Goal: Information Seeking & Learning: Learn about a topic

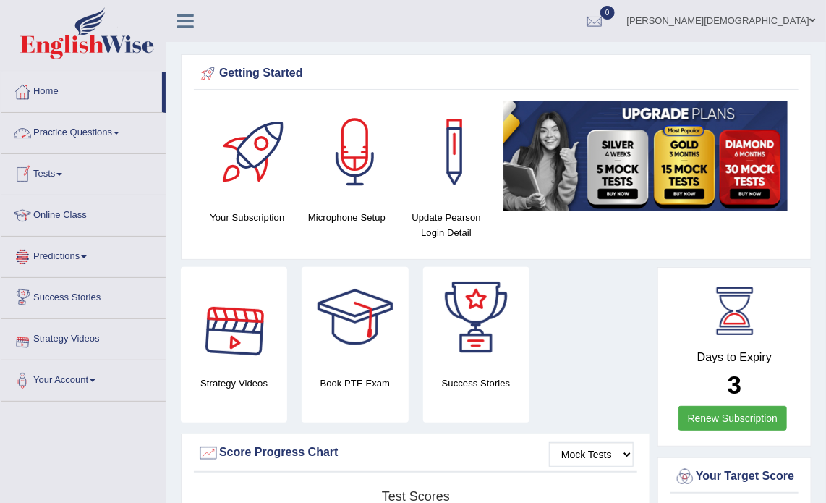
click at [98, 129] on link "Practice Questions" at bounding box center [83, 131] width 165 height 36
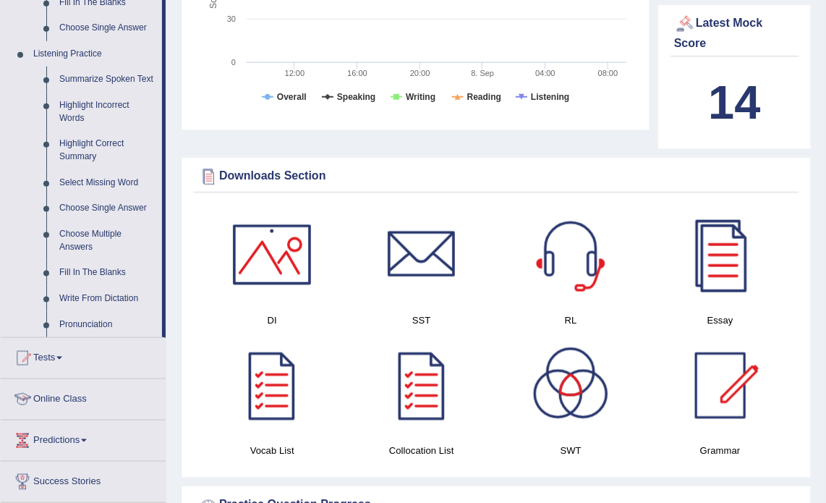
scroll to position [626, 0]
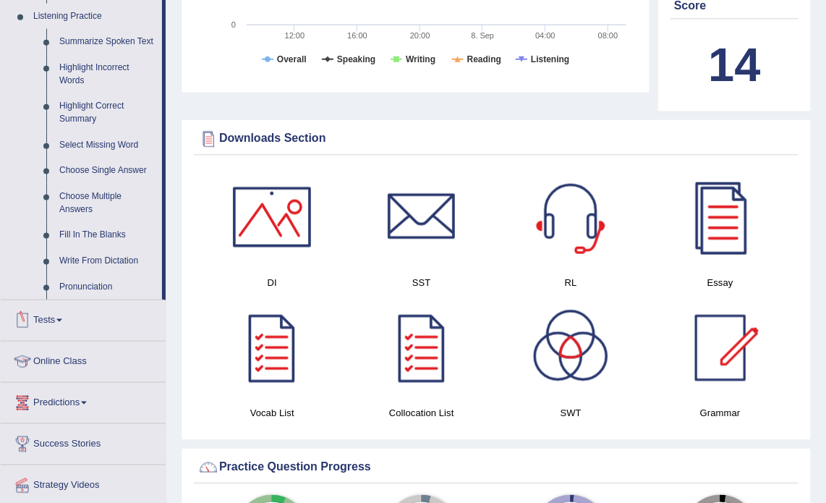
click at [74, 357] on link "Online Class" at bounding box center [83, 359] width 165 height 36
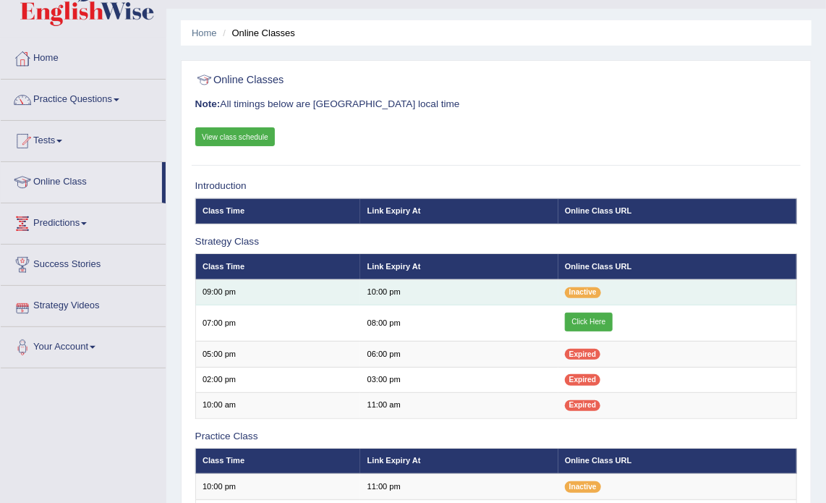
scroll to position [34, 0]
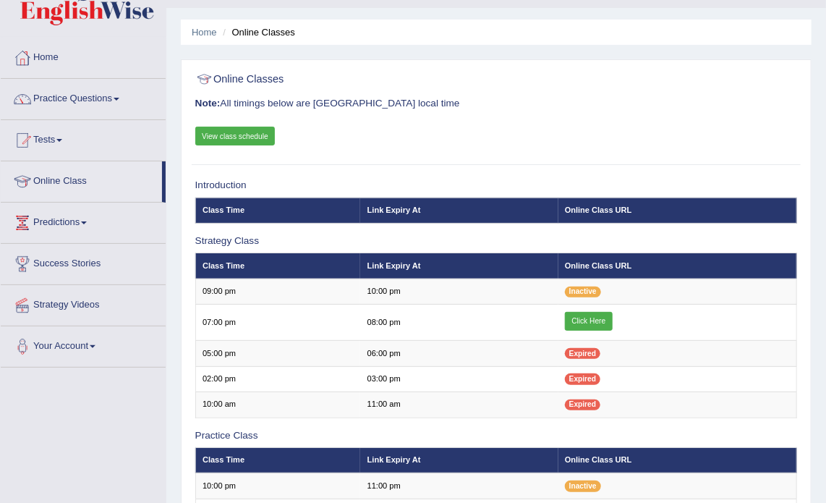
click at [252, 137] on link "View class schedule" at bounding box center [235, 136] width 80 height 19
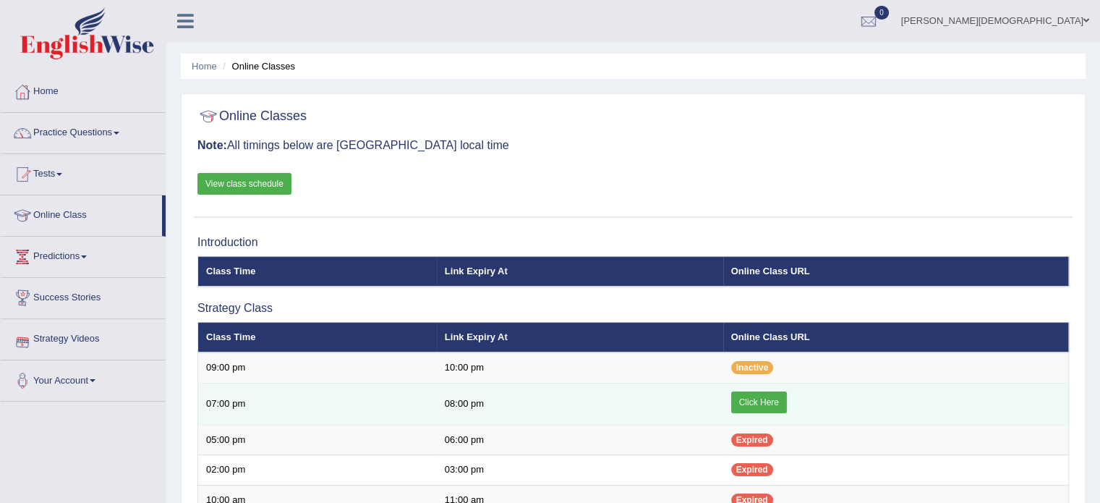
click at [761, 396] on link "Click Here" at bounding box center [759, 402] width 56 height 22
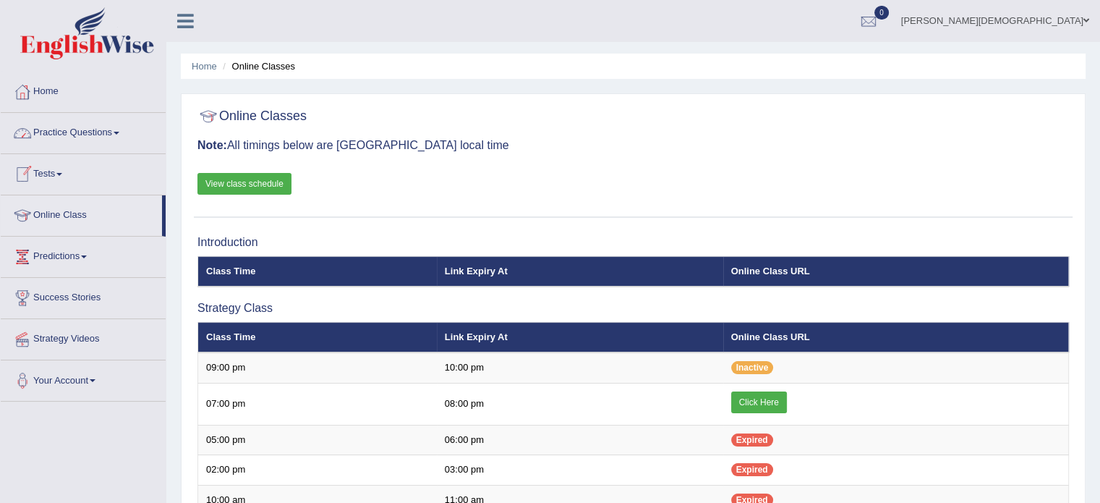
click at [119, 132] on span at bounding box center [117, 133] width 6 height 3
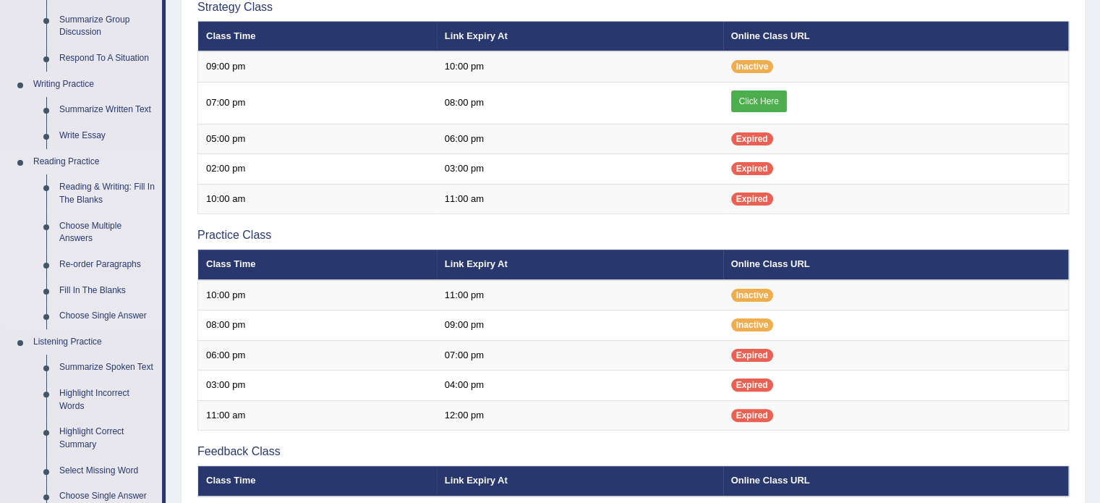
scroll to position [425, 0]
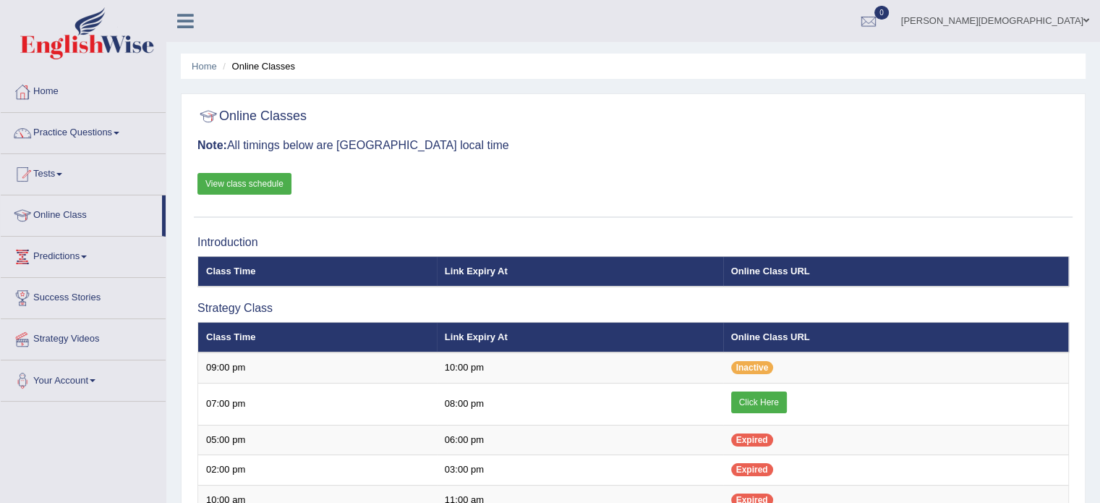
click at [119, 132] on span at bounding box center [117, 133] width 6 height 3
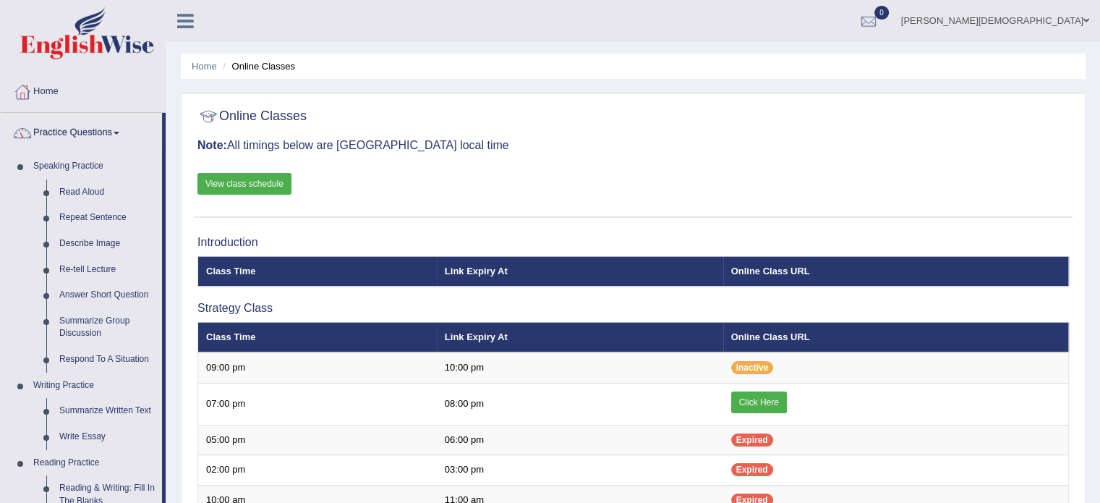
click at [55, 93] on link "Home" at bounding box center [83, 90] width 165 height 36
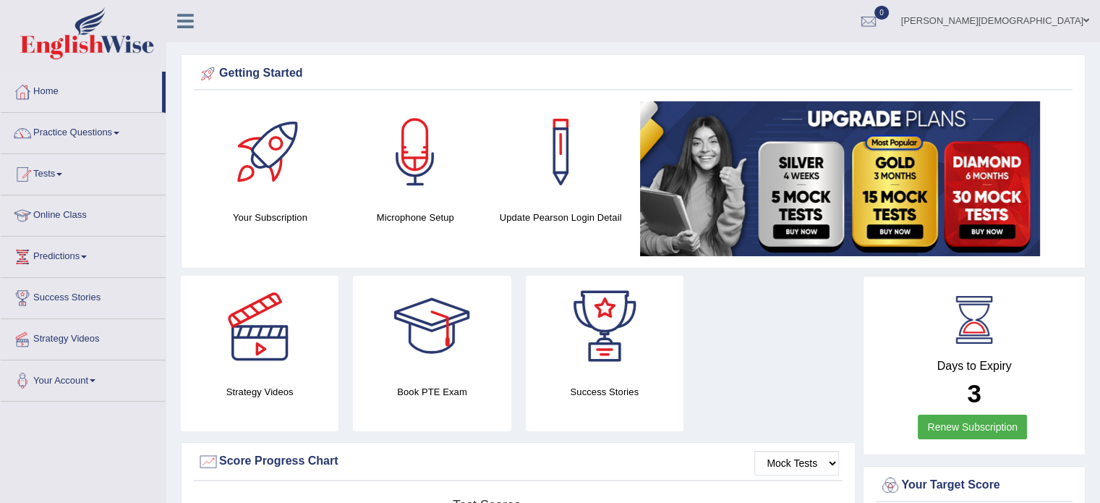
click at [119, 132] on span at bounding box center [117, 133] width 6 height 3
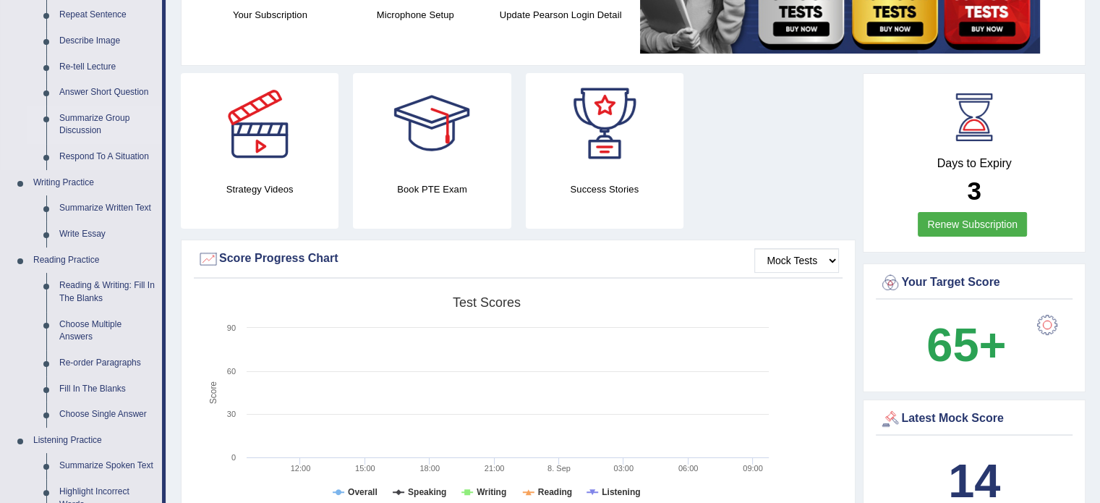
scroll to position [204, 0]
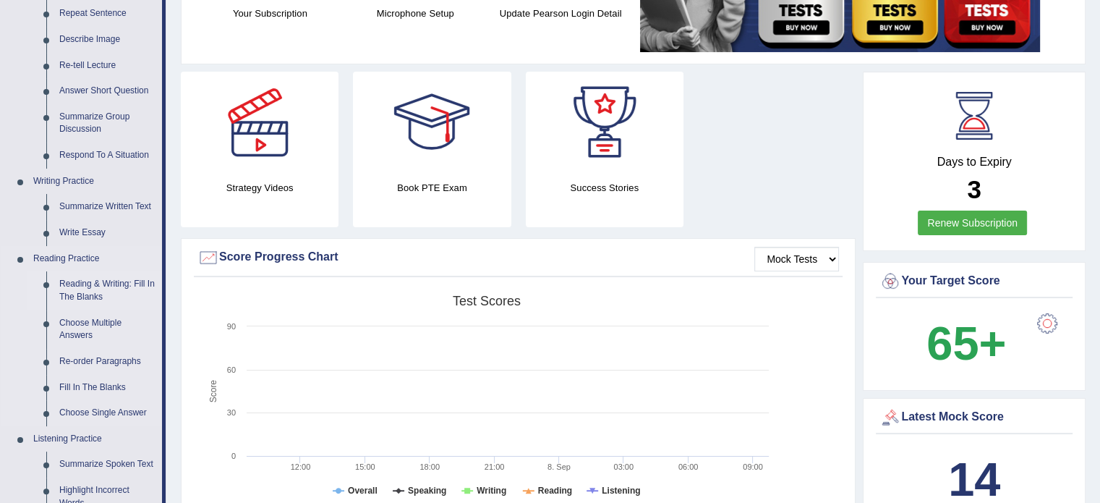
click at [82, 283] on link "Reading & Writing: Fill In The Blanks" at bounding box center [107, 290] width 109 height 38
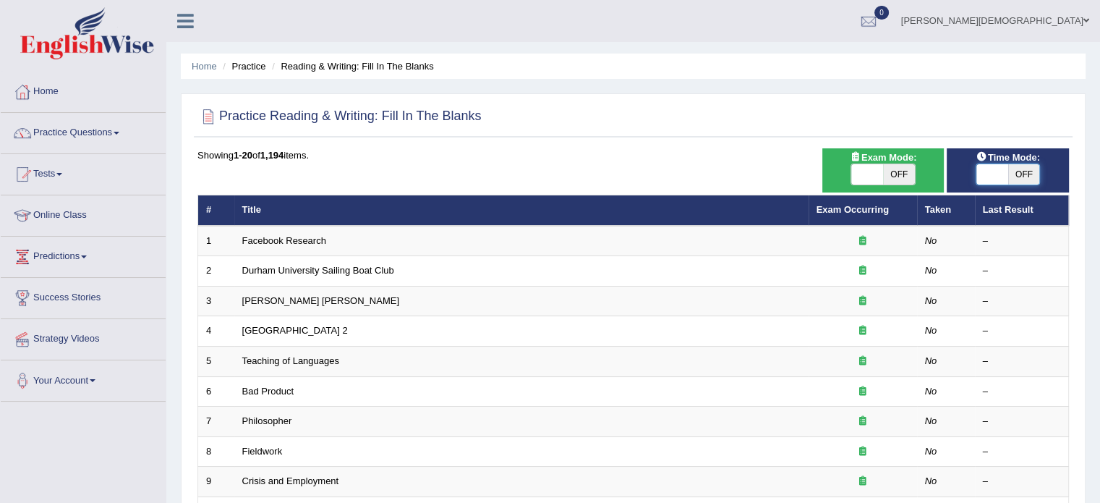
click at [978, 174] on span at bounding box center [992, 174] width 32 height 20
checkbox input "true"
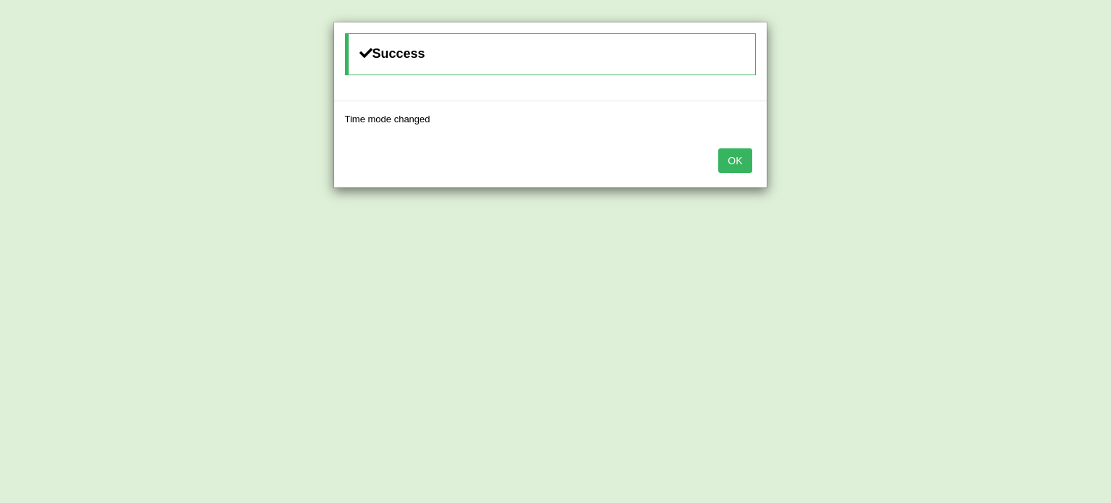
click at [741, 160] on button "OK" at bounding box center [734, 160] width 33 height 25
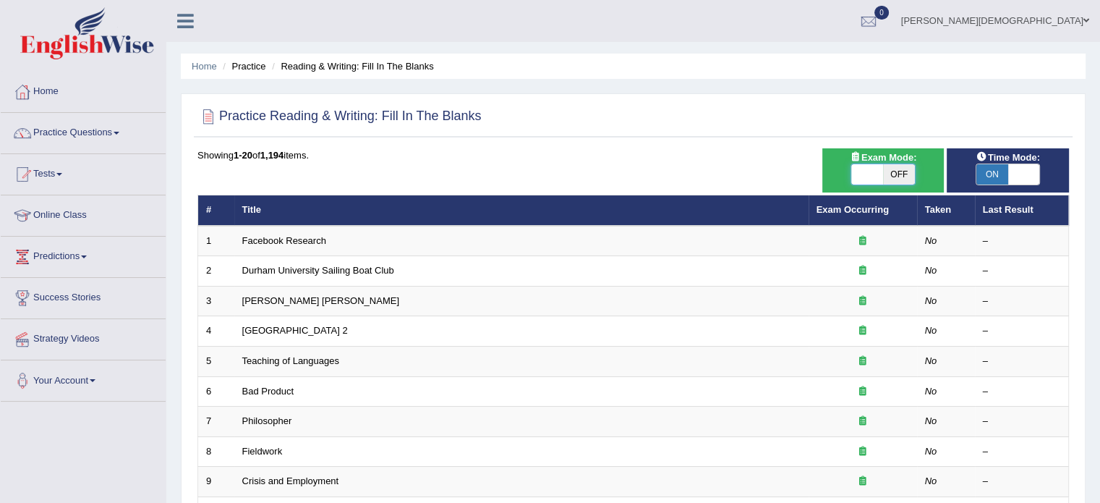
click at [853, 171] on span at bounding box center [867, 174] width 32 height 20
checkbox input "true"
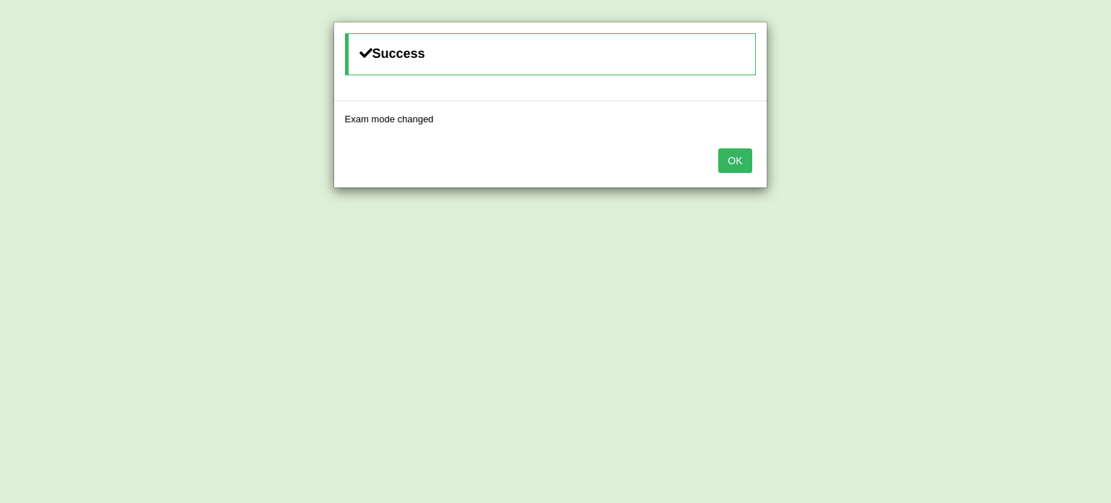
click at [736, 160] on button "OK" at bounding box center [734, 160] width 33 height 25
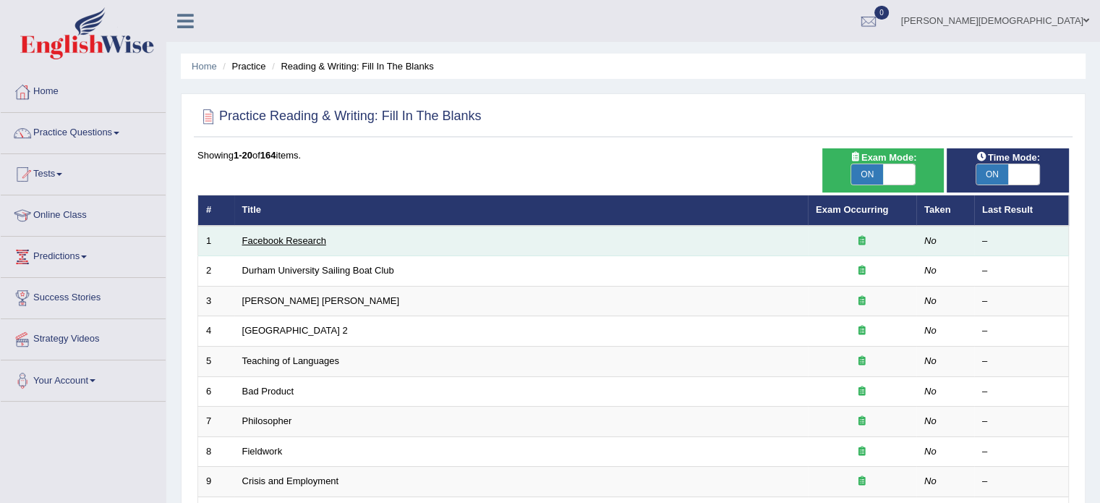
click at [299, 238] on link "Facebook Research" at bounding box center [284, 240] width 84 height 11
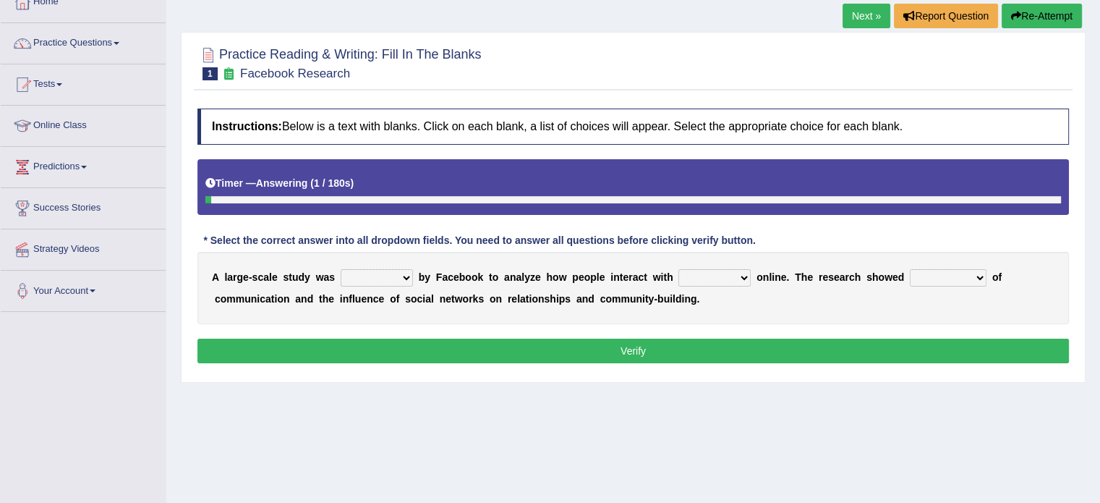
scroll to position [93, 0]
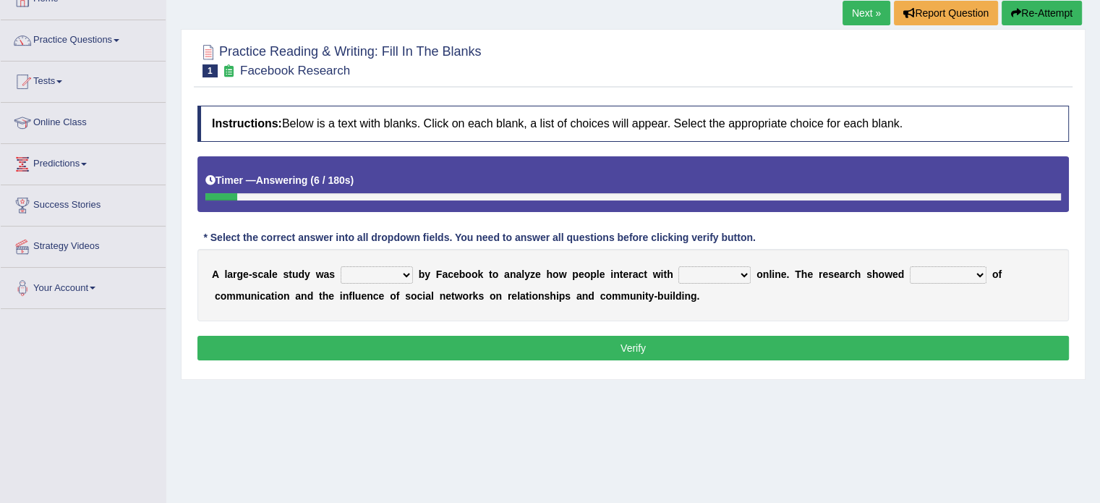
click at [405, 272] on select "surveyed had asked made" at bounding box center [377, 274] width 72 height 17
select select "made"
click at [341, 266] on select "surveyed had asked made" at bounding box center [377, 274] width 72 height 17
click at [743, 275] on select "together all each other another" at bounding box center [714, 274] width 72 height 17
select select "another"
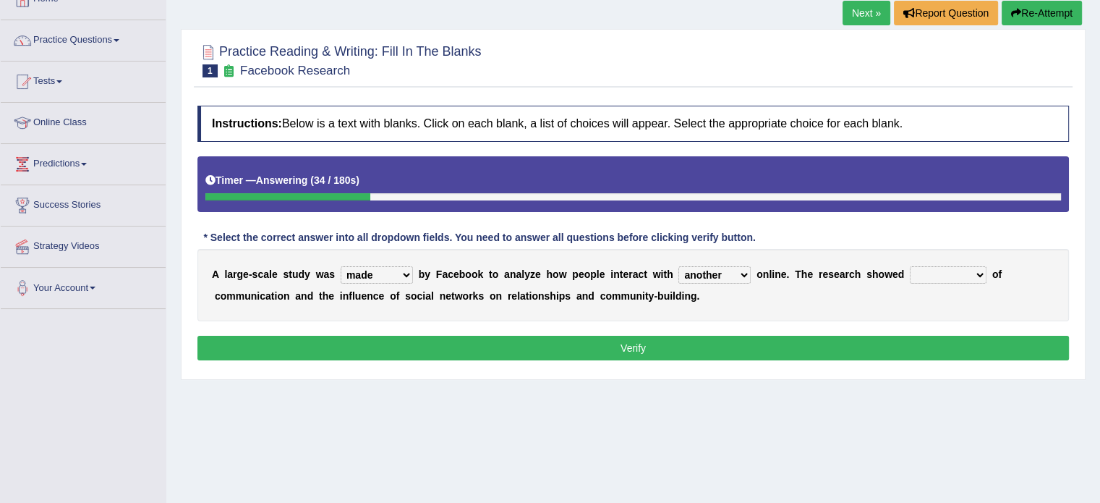
click at [678, 266] on select "together all each other another" at bounding box center [714, 274] width 72 height 17
click at [978, 274] on select "advantages standards fellowships patterns" at bounding box center [948, 274] width 77 height 17
select select "advantages"
click at [910, 266] on select "advantages standards fellowships patterns" at bounding box center [948, 274] width 77 height 17
click at [636, 344] on button "Verify" at bounding box center [632, 348] width 871 height 25
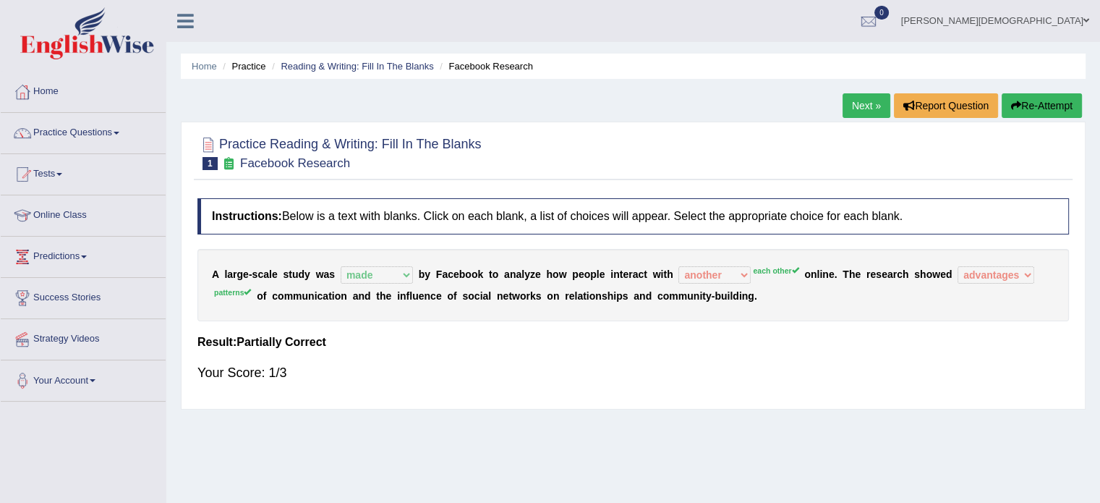
scroll to position [0, 0]
click at [119, 132] on span at bounding box center [117, 133] width 6 height 3
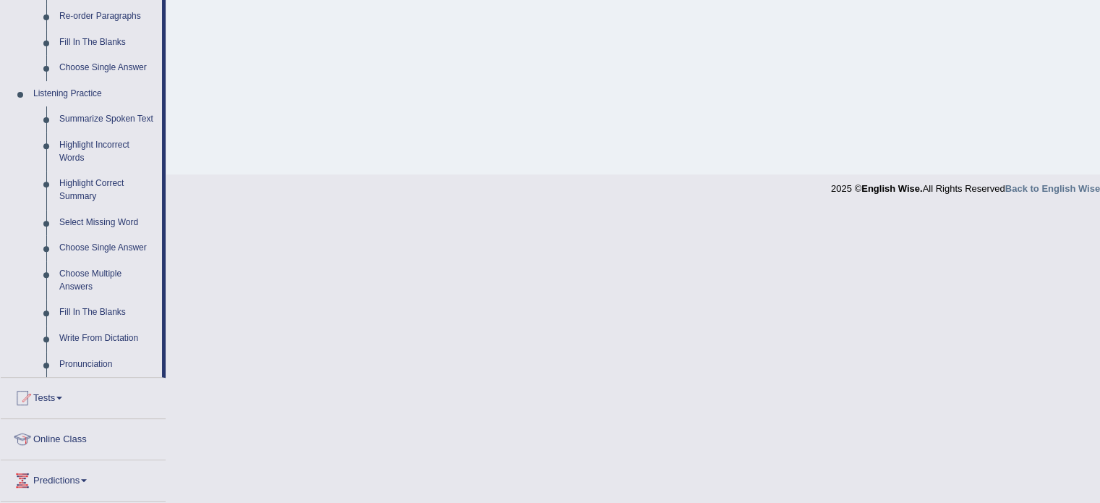
scroll to position [551, 0]
click at [92, 307] on link "Fill In The Blanks" at bounding box center [107, 310] width 109 height 26
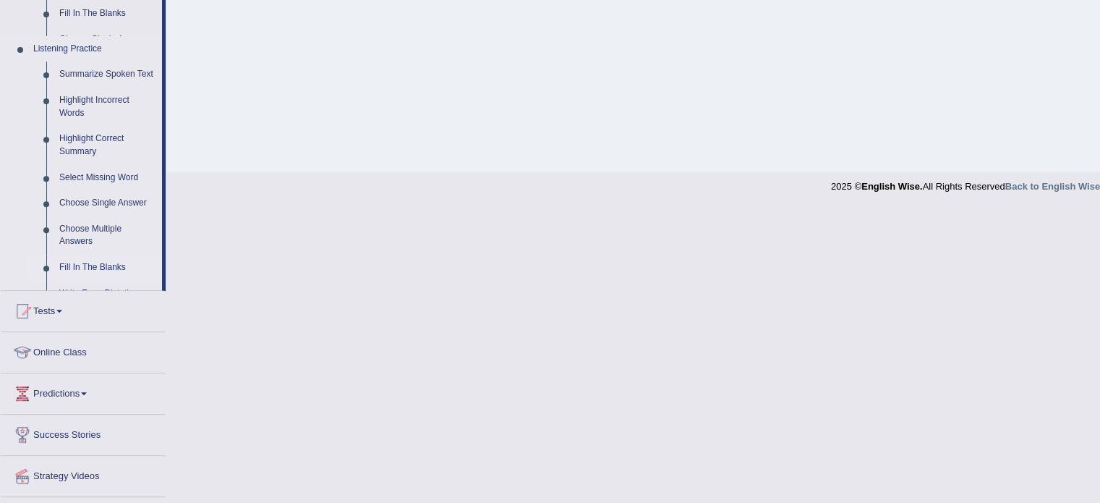
scroll to position [257, 0]
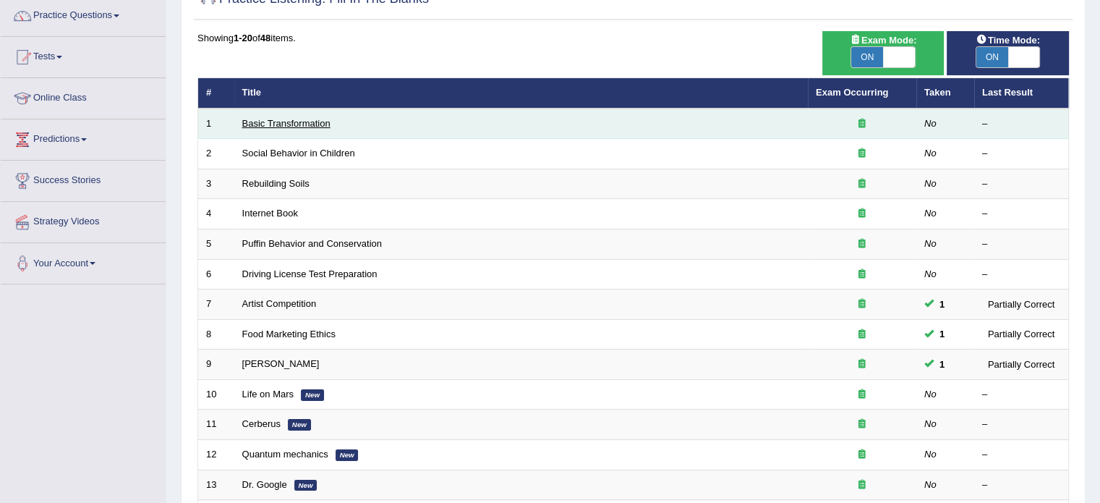
click at [295, 119] on link "Basic Transformation" at bounding box center [286, 123] width 88 height 11
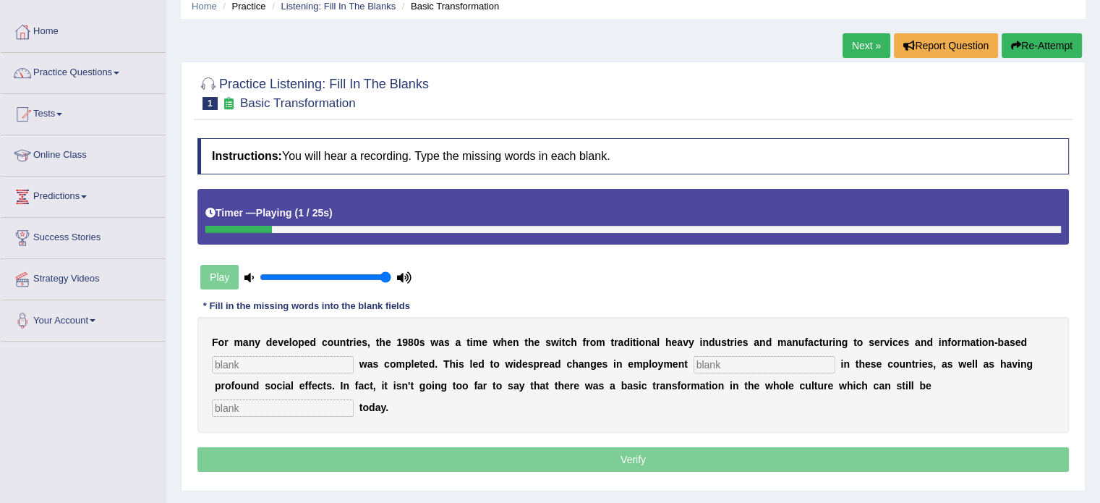
scroll to position [61, 0]
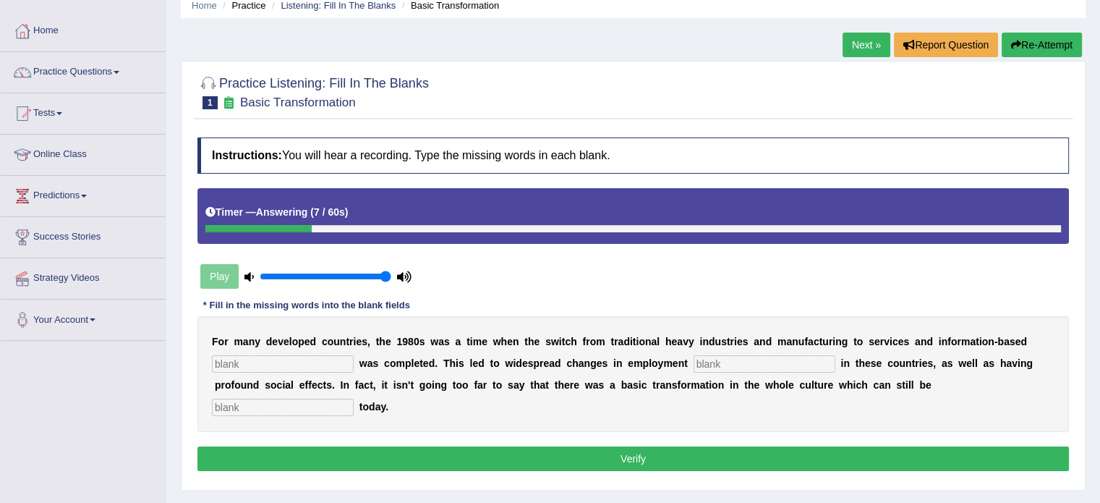
click at [246, 356] on input "text" at bounding box center [283, 363] width 142 height 17
type input "enterpreneurship"
click at [746, 362] on input "text" at bounding box center [765, 363] width 142 height 17
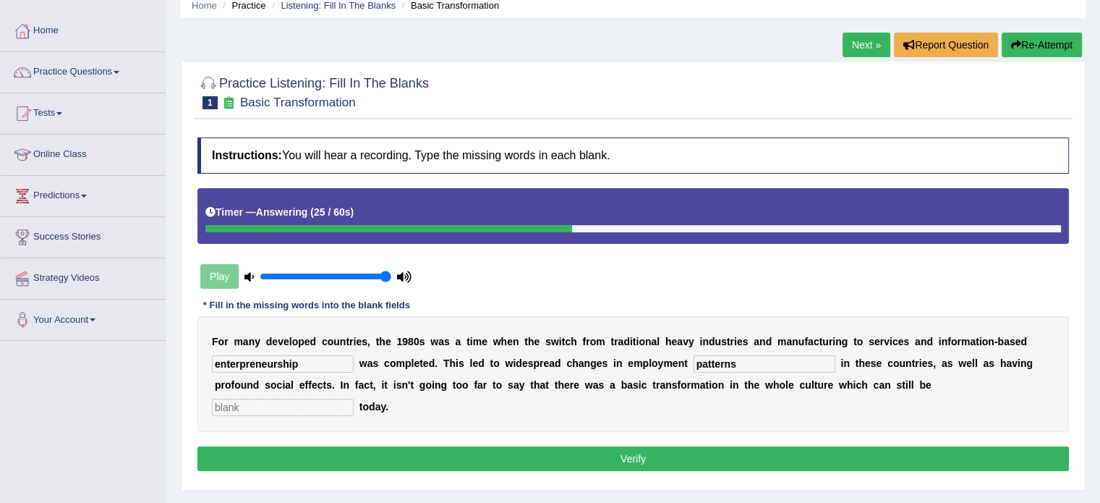
type input "patterns"
click at [270, 404] on input "text" at bounding box center [283, 407] width 142 height 17
type input "observed"
click at [624, 462] on button "Verify" at bounding box center [632, 458] width 871 height 25
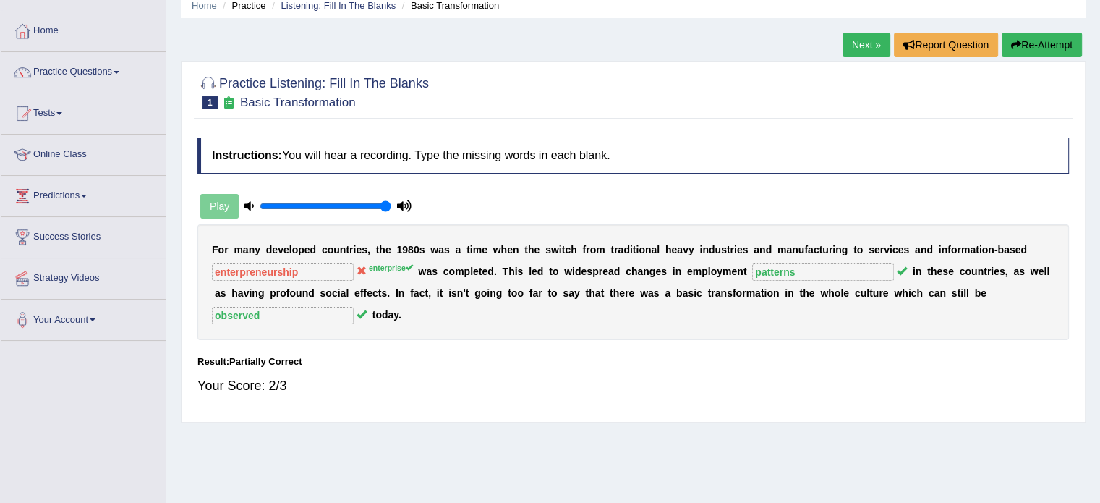
scroll to position [0, 0]
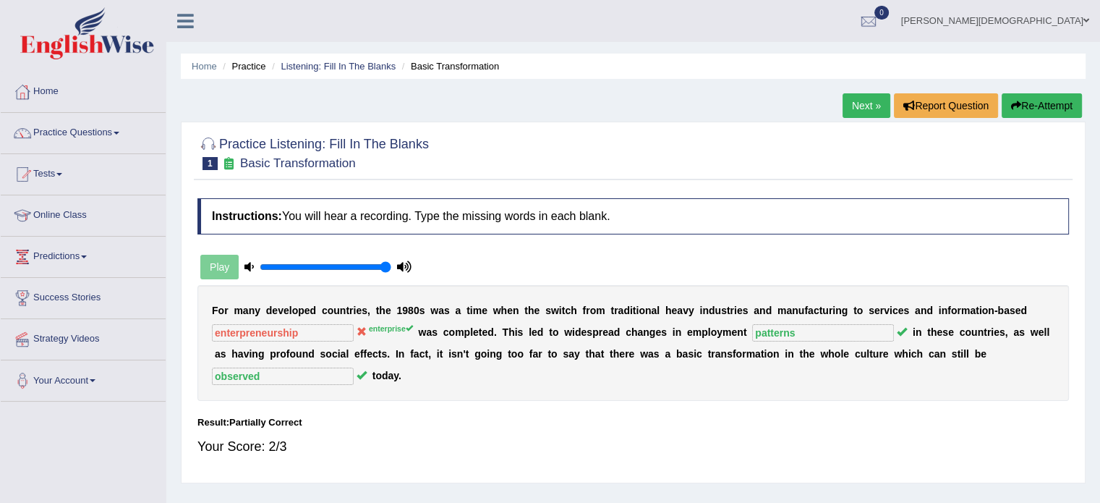
click at [865, 103] on link "Next »" at bounding box center [867, 105] width 48 height 25
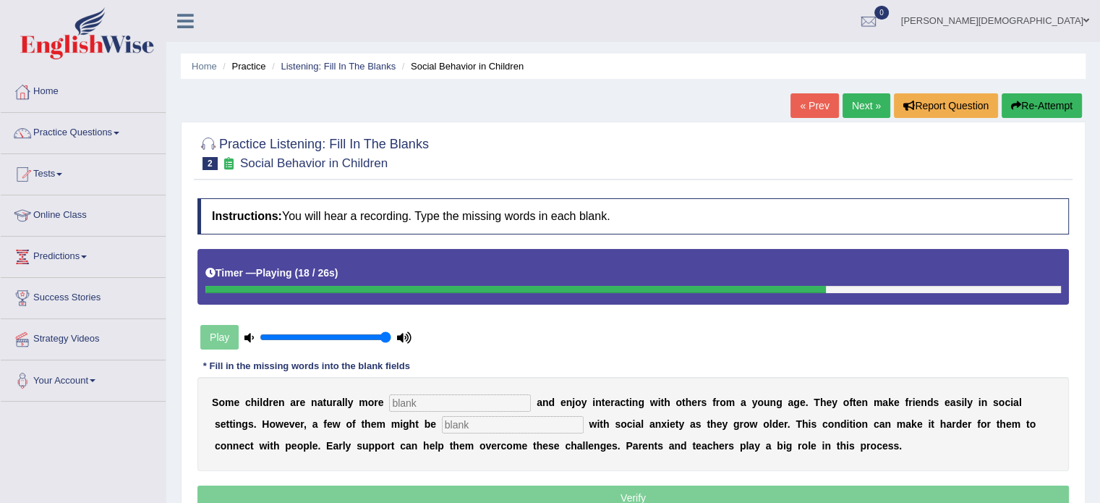
click at [422, 398] on input "text" at bounding box center [460, 402] width 142 height 17
type input "sociable"
click at [469, 427] on input "text" at bounding box center [513, 424] width 142 height 17
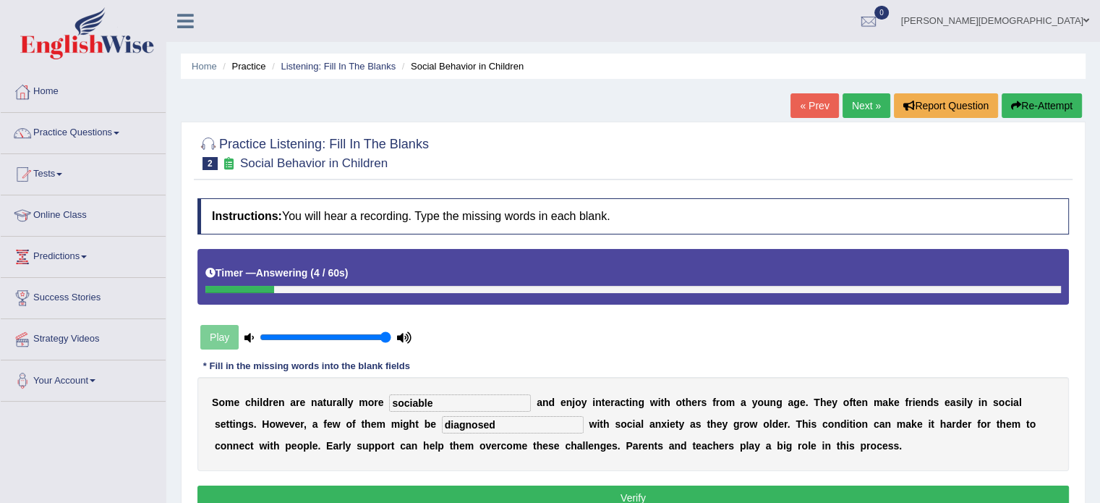
type input "diagnosed"
click at [649, 495] on button "Verify" at bounding box center [632, 497] width 871 height 25
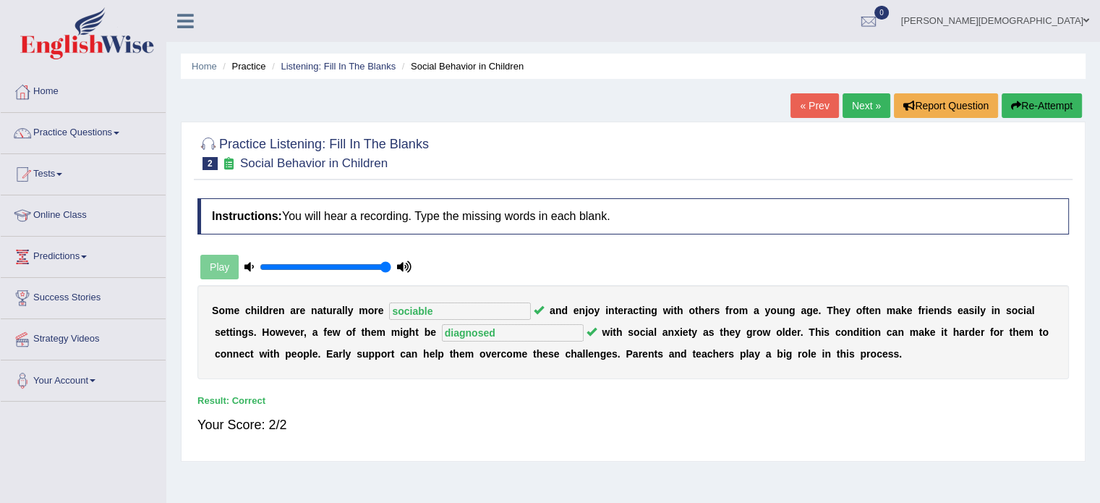
click at [848, 103] on link "Next »" at bounding box center [867, 105] width 48 height 25
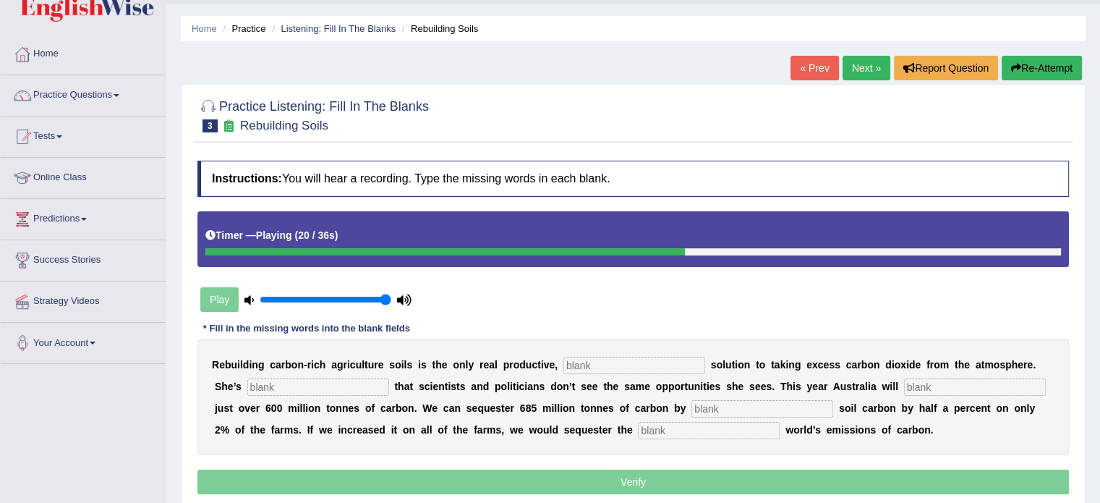
scroll to position [37, 0]
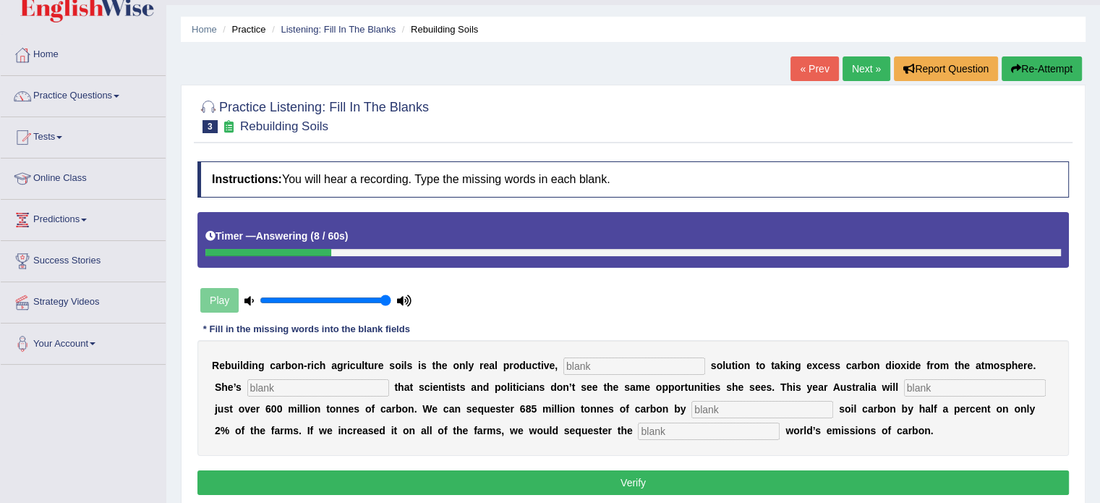
click at [1053, 68] on button "Re-Attempt" at bounding box center [1042, 68] width 80 height 25
click at [605, 360] on input "text" at bounding box center [634, 365] width 142 height 17
type input "permanent"
click at [284, 384] on input "text" at bounding box center [318, 387] width 142 height 17
type input "frusrated"
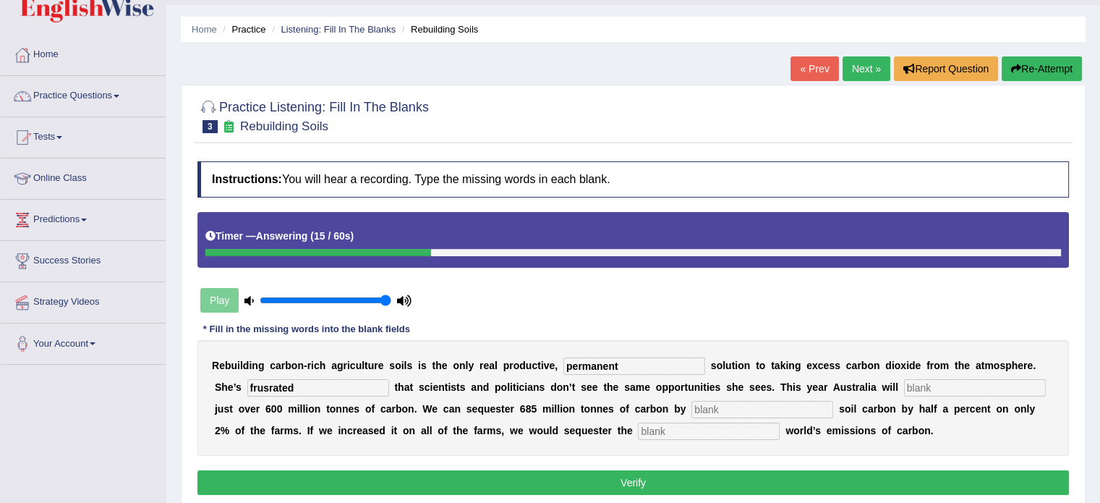
click at [709, 406] on input "text" at bounding box center [762, 409] width 142 height 17
type input "admit"
click at [926, 379] on input "text" at bounding box center [975, 387] width 142 height 17
type input "admit"
click at [762, 408] on input "admit" at bounding box center [762, 409] width 142 height 17
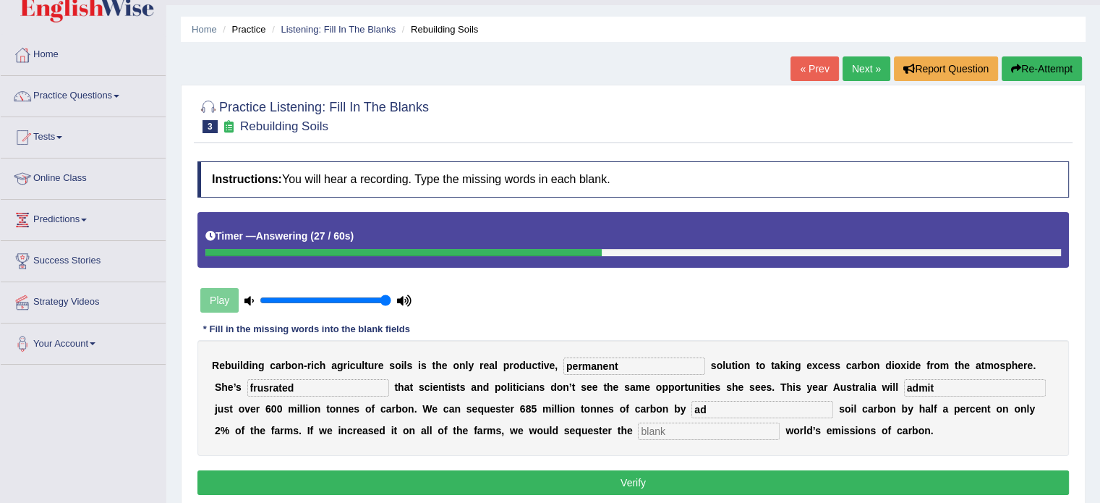
type input "a"
type input "increasing"
click at [686, 433] on input "text" at bounding box center [709, 430] width 142 height 17
type input "whole"
click at [636, 476] on button "Verify" at bounding box center [632, 482] width 871 height 25
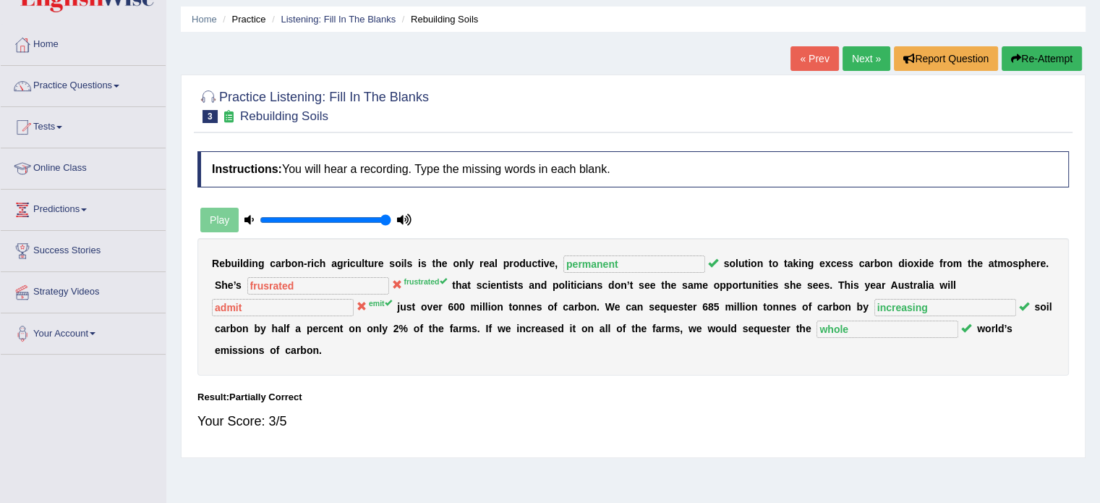
scroll to position [49, 0]
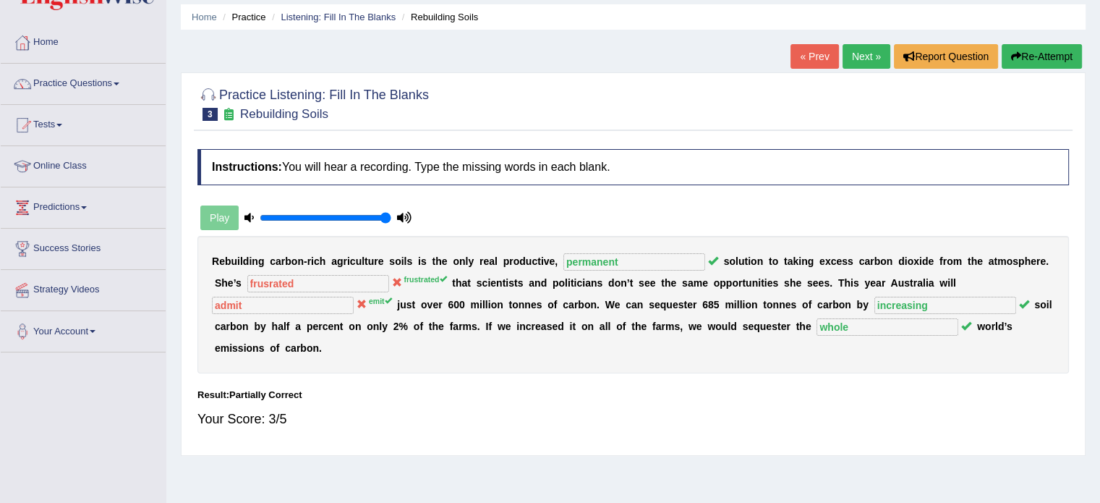
click at [867, 60] on link "Next »" at bounding box center [867, 56] width 48 height 25
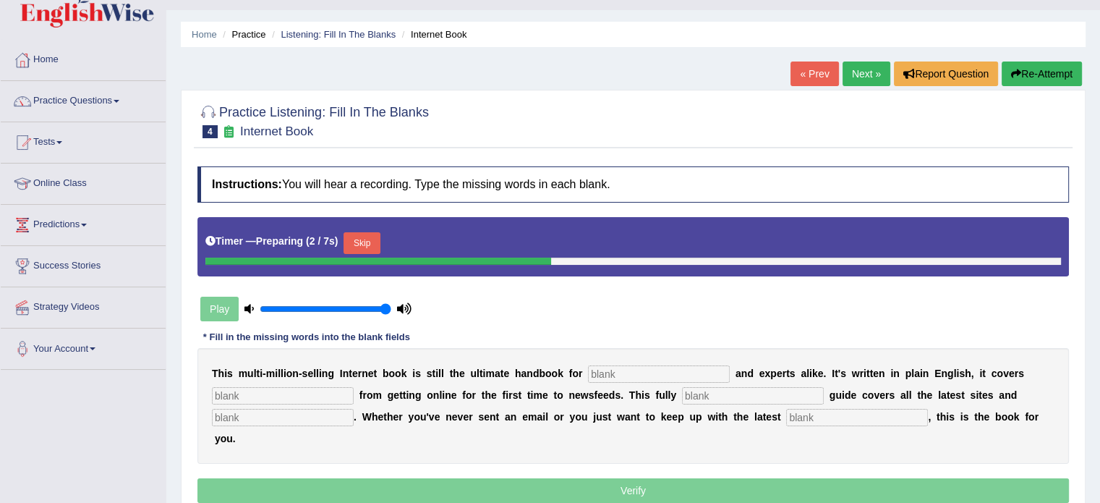
scroll to position [33, 0]
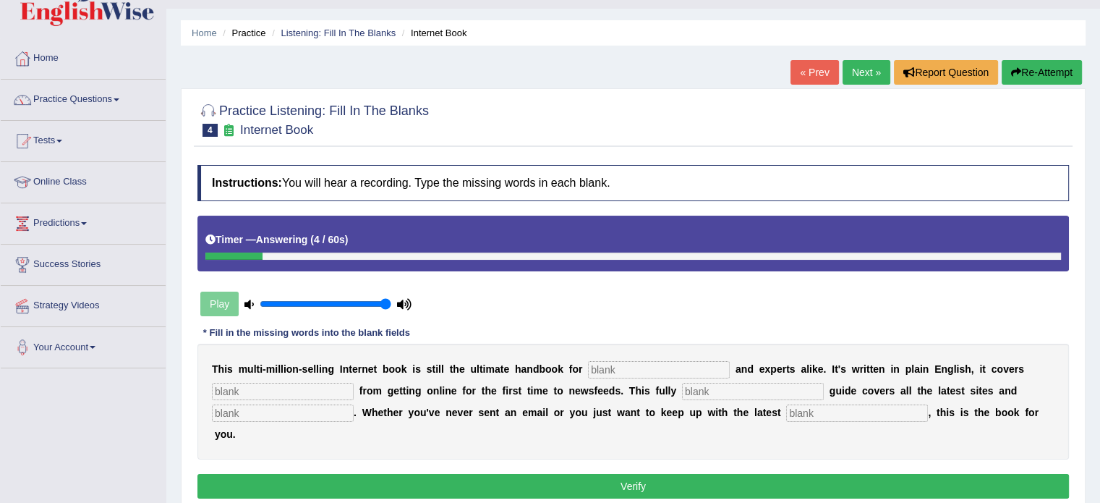
click at [615, 362] on input "text" at bounding box center [659, 369] width 142 height 17
type input "novices"
click at [284, 387] on input "text" at bounding box center [283, 391] width 142 height 17
type input "everything"
click at [715, 392] on input "text" at bounding box center [753, 391] width 142 height 17
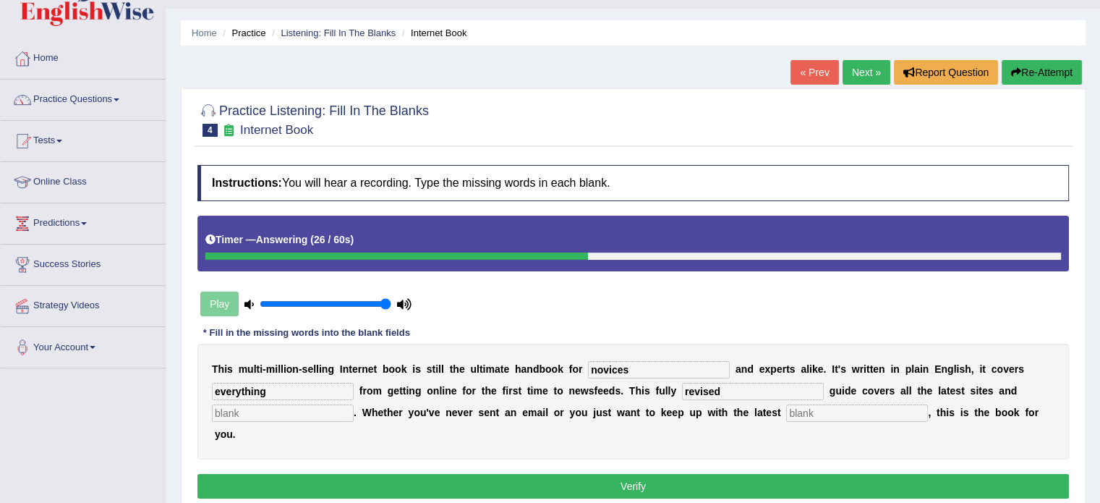
type input "revised"
click at [242, 412] on input "text" at bounding box center [283, 412] width 142 height 17
click at [817, 414] on input "text" at bounding box center [857, 412] width 142 height 17
type input "developments"
click at [250, 412] on input "text" at bounding box center [283, 412] width 142 height 17
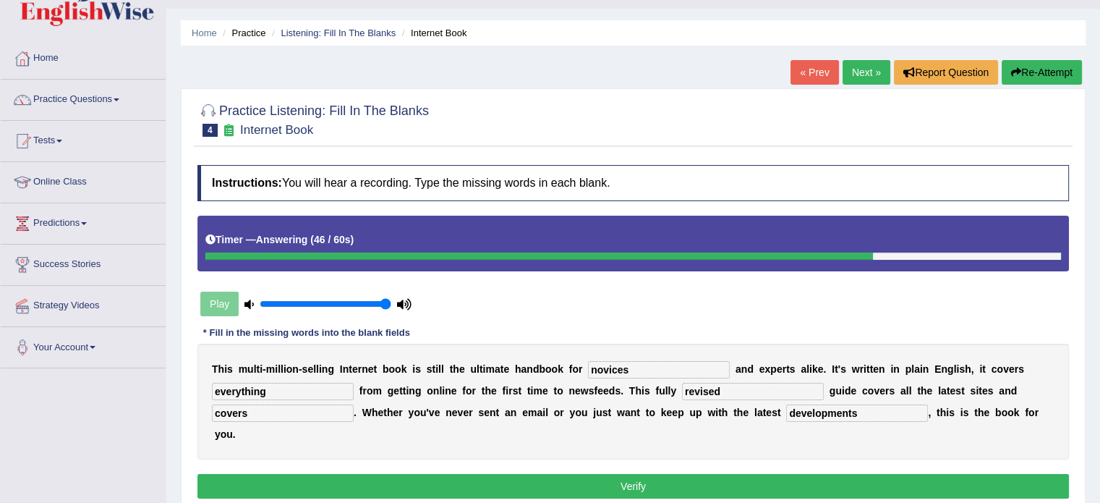
type input "covers"
click at [615, 482] on button "Verify" at bounding box center [632, 486] width 871 height 25
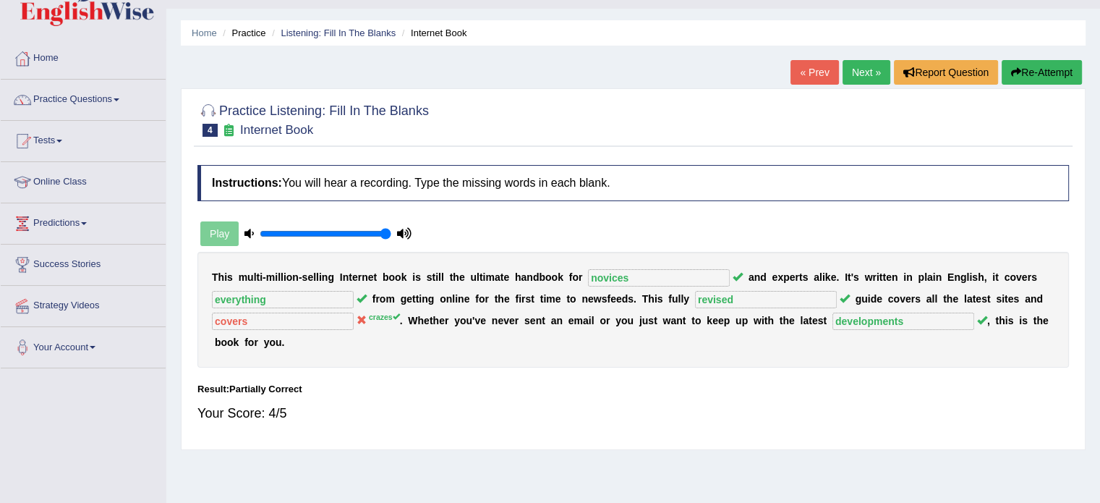
scroll to position [0, 0]
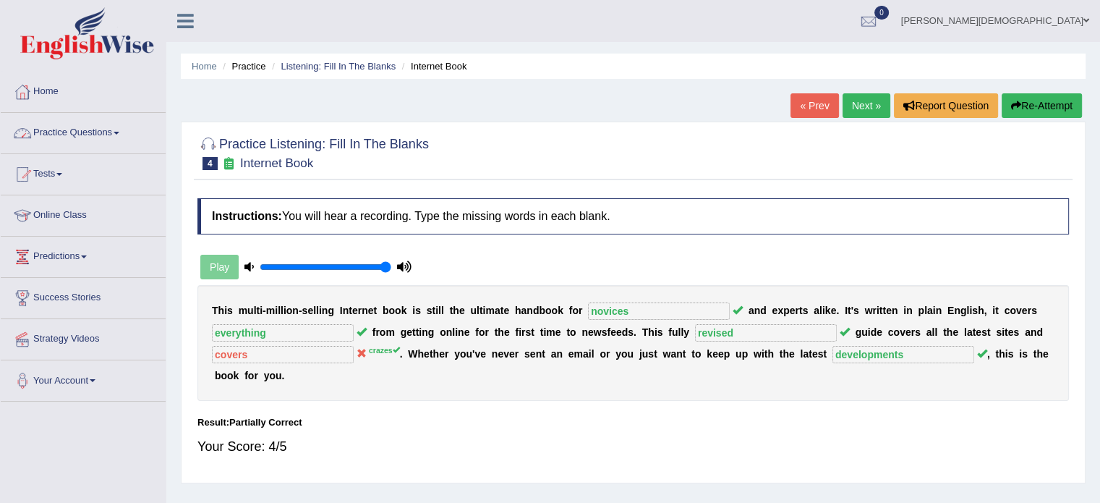
click at [119, 129] on link "Practice Questions" at bounding box center [83, 131] width 165 height 36
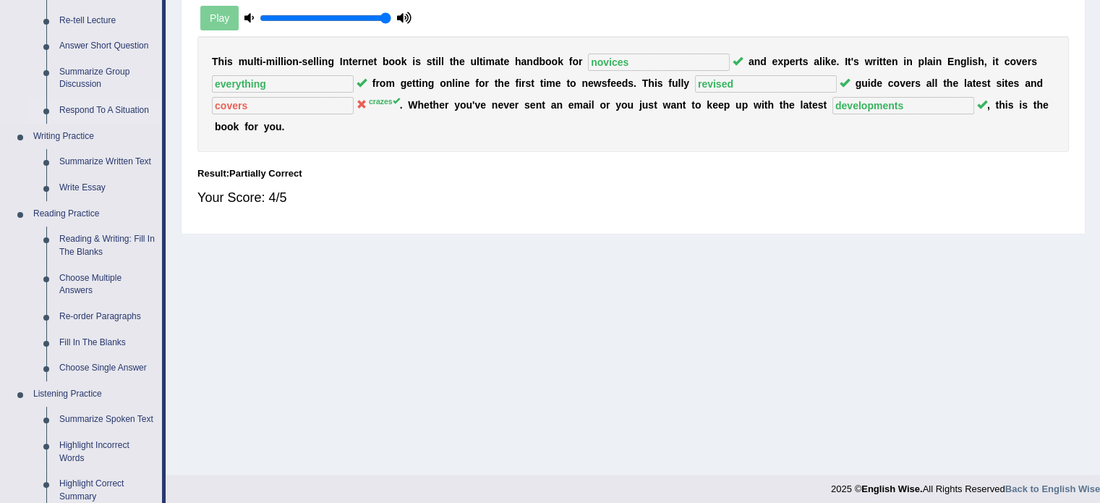
scroll to position [285, 0]
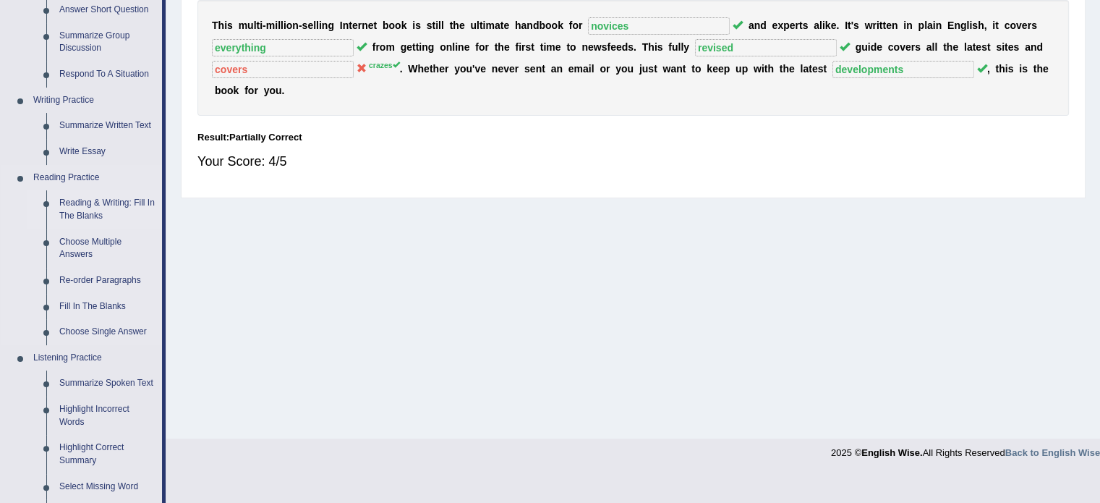
click at [93, 205] on link "Reading & Writing: Fill In The Blanks" at bounding box center [107, 209] width 109 height 38
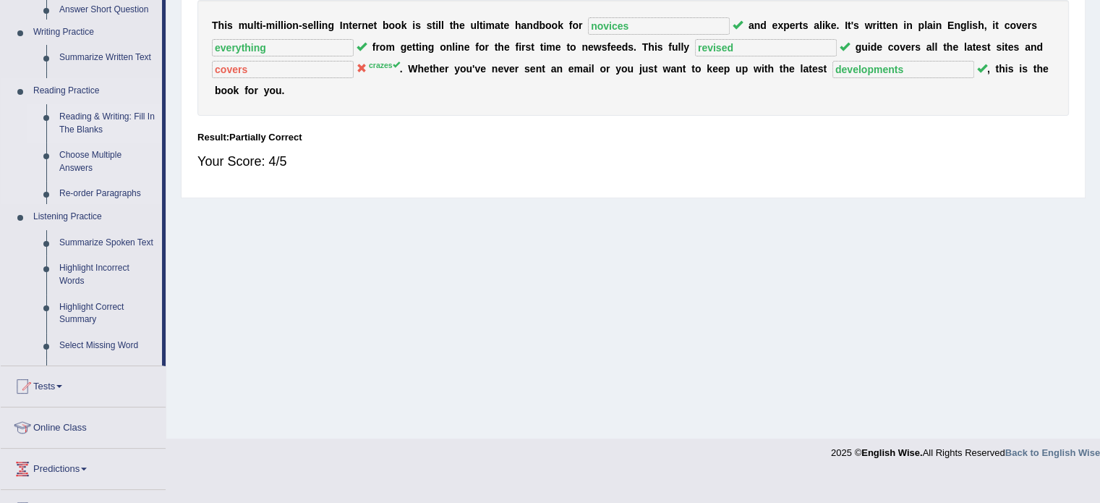
scroll to position [257, 0]
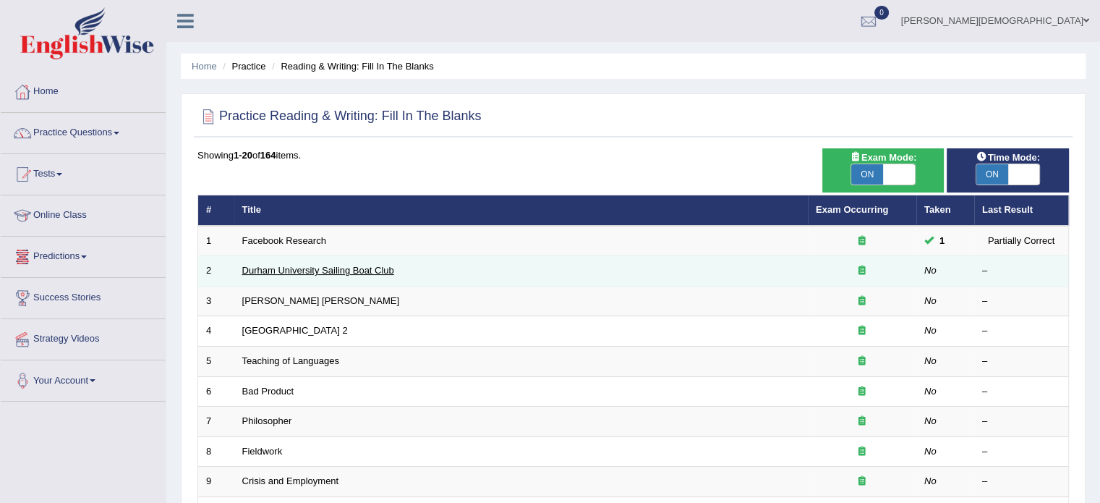
click at [359, 271] on link "Durham University Sailing Boat Club" at bounding box center [318, 270] width 152 height 11
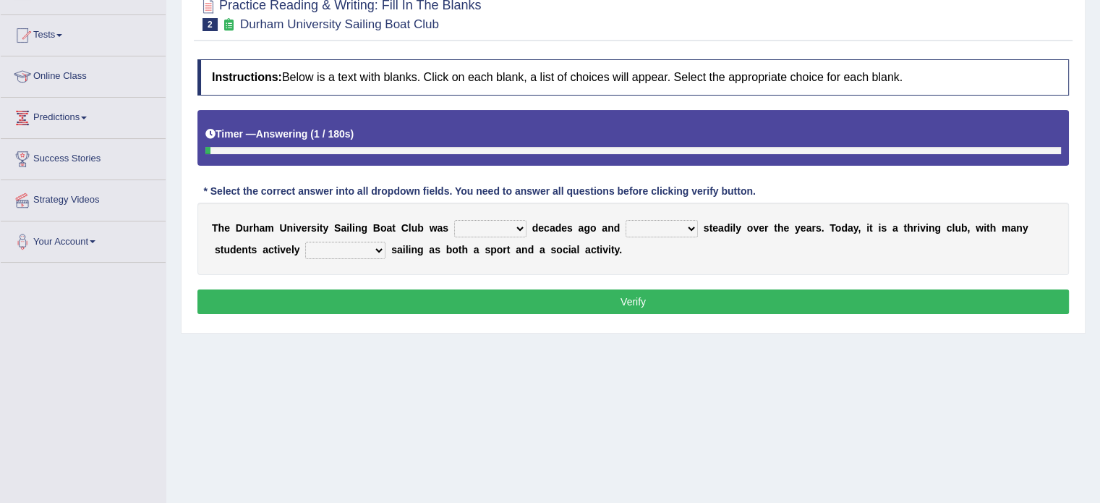
scroll to position [153, 0]
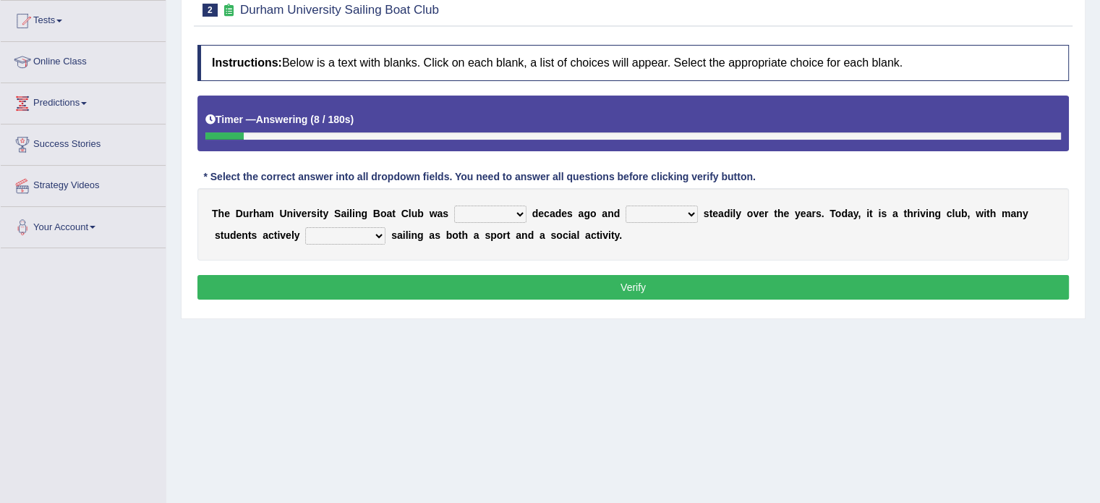
click at [520, 213] on select "found fund founded find" at bounding box center [490, 213] width 72 height 17
select select "founded"
click at [454, 205] on select "found fund founded find" at bounding box center [490, 213] width 72 height 17
click at [690, 212] on select "grow growing has grown grown" at bounding box center [662, 213] width 72 height 17
select select "has grown"
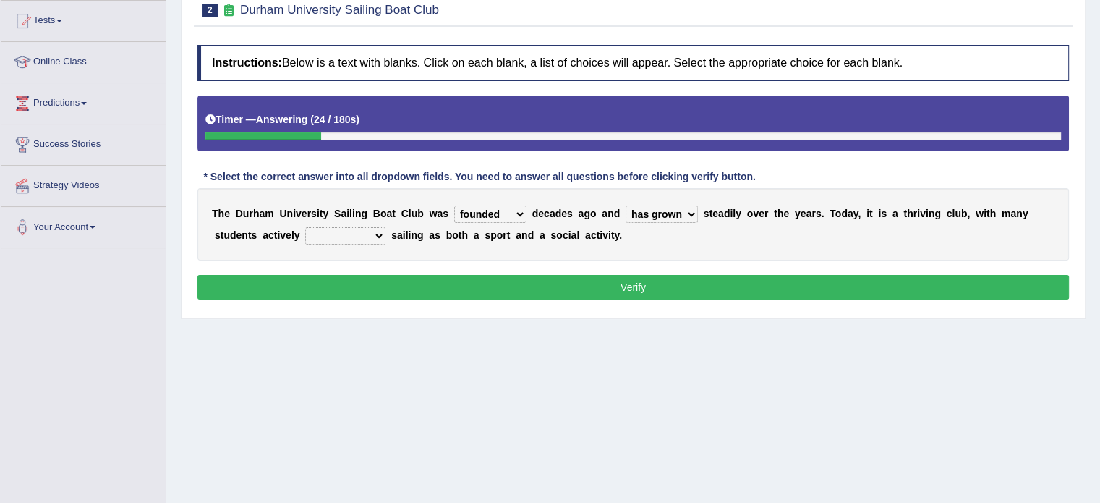
click at [626, 205] on select "grow growing has grown grown" at bounding box center [662, 213] width 72 height 17
click at [377, 233] on select "enjoy enjoyed are enjoying enjoying" at bounding box center [345, 235] width 80 height 17
select select "enjoying"
click at [305, 227] on select "enjoy enjoyed are enjoying enjoying" at bounding box center [345, 235] width 80 height 17
click at [642, 283] on button "Verify" at bounding box center [632, 287] width 871 height 25
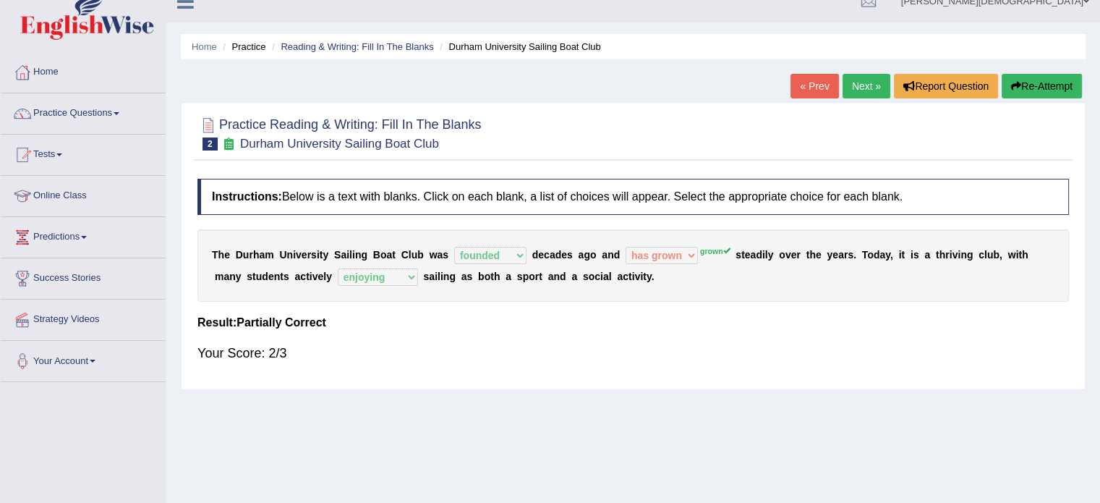
scroll to position [0, 0]
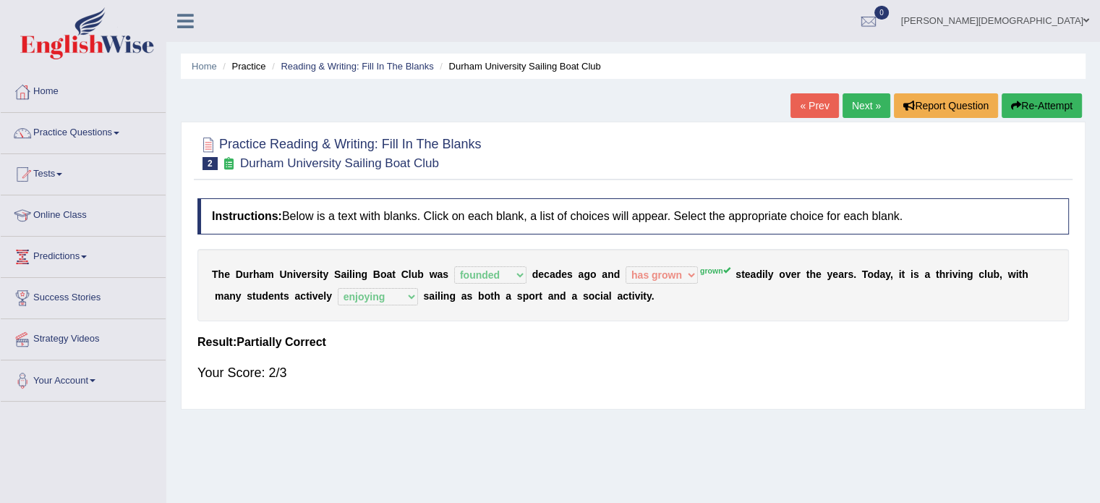
click at [860, 105] on link "Next »" at bounding box center [867, 105] width 48 height 25
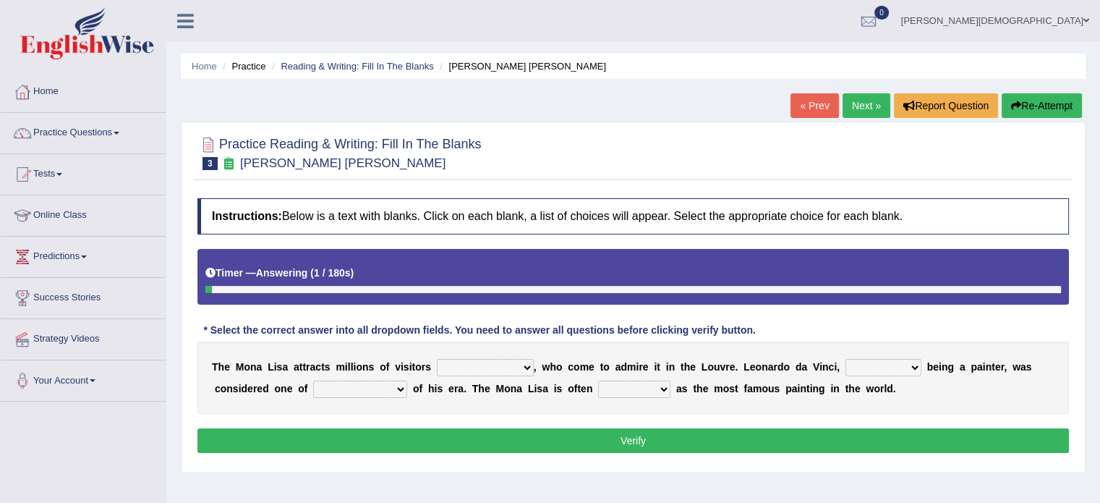
scroll to position [84, 0]
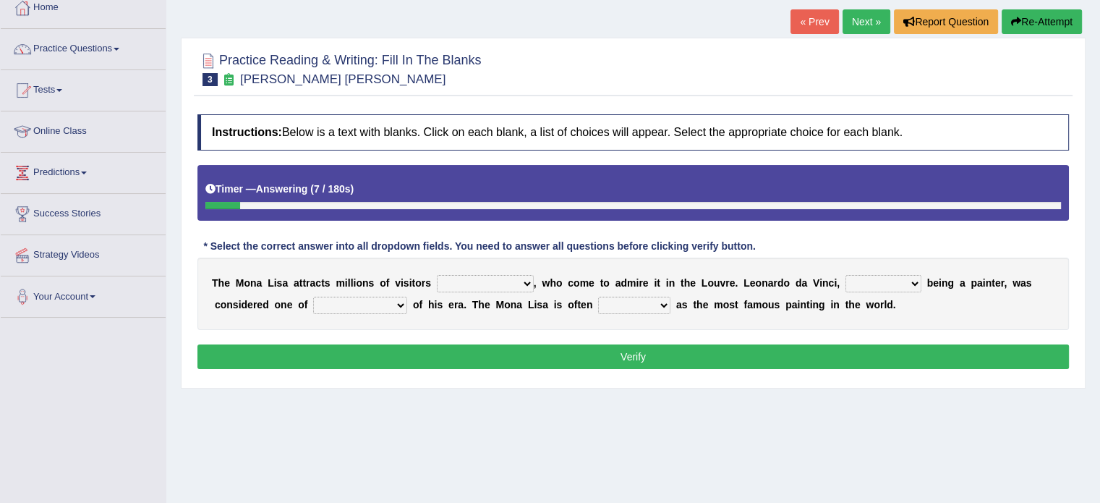
click at [527, 284] on select "around the year the all year all year round per year" at bounding box center [485, 283] width 97 height 17
select select "all year round"
click at [437, 275] on select "around the year the all year all year round per year" at bounding box center [485, 283] width 97 height 17
click at [525, 284] on select "around the year the all year all year round per year" at bounding box center [485, 283] width 97 height 17
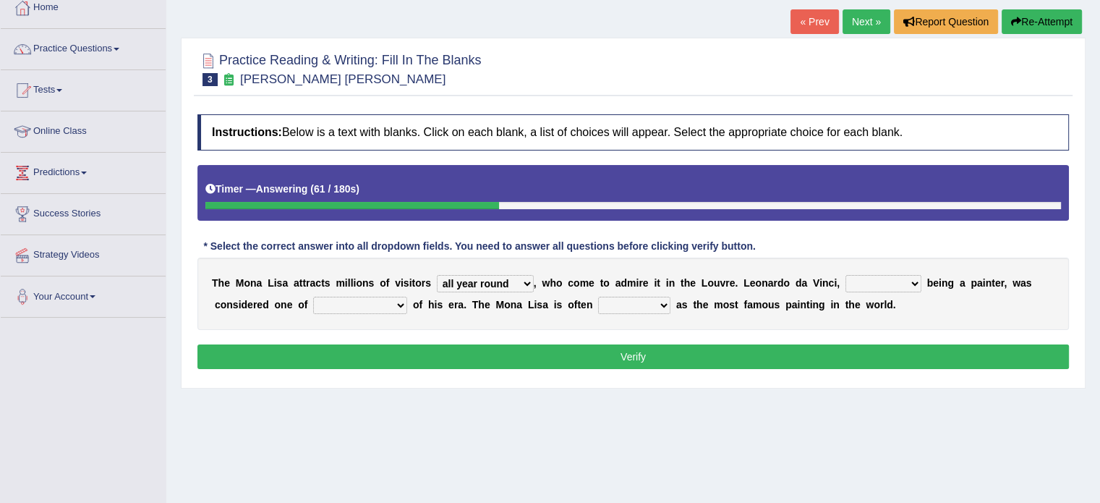
click at [913, 281] on select "rather than as much as as well as as long as" at bounding box center [883, 283] width 76 height 17
click at [845, 275] on select "rather than as much as as well as as long as" at bounding box center [883, 283] width 76 height 17
click at [917, 283] on select "rather than as much as as well as as long as" at bounding box center [883, 283] width 76 height 17
select select "as well as"
click at [845, 275] on select "rather than as much as as well as as long as" at bounding box center [883, 283] width 76 height 17
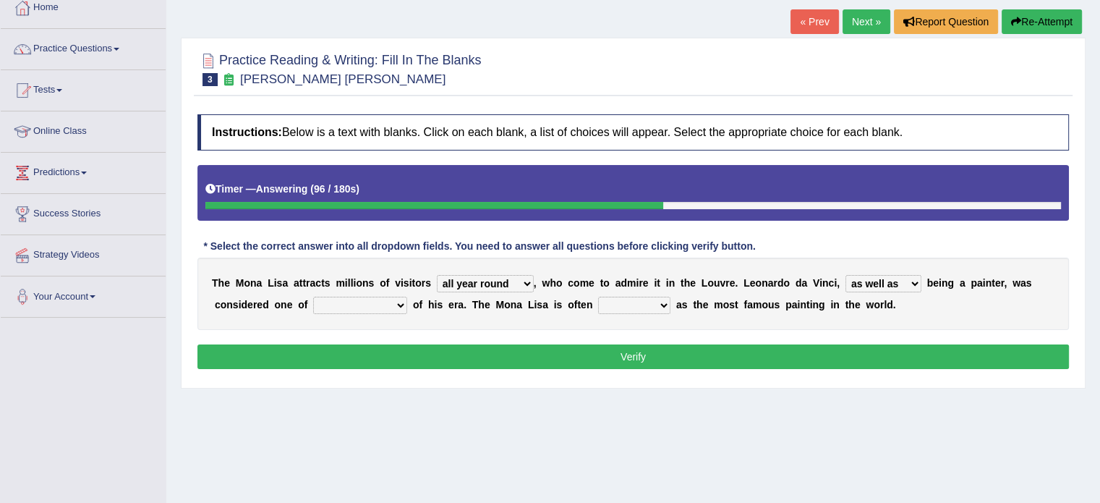
click at [405, 308] on select "better artists artist the better artist the best artists" at bounding box center [360, 305] width 94 height 17
select select "the best artists"
click at [313, 297] on select "better artists artist the better artist the best artists" at bounding box center [360, 305] width 94 height 17
click at [662, 303] on select "classified suggested predicted described" at bounding box center [634, 305] width 72 height 17
select select "classified"
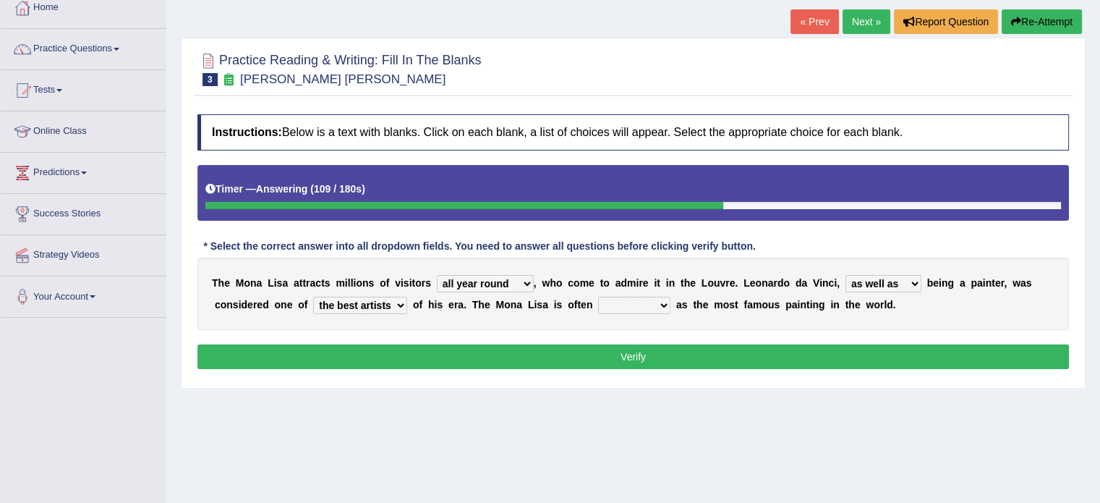
click at [598, 297] on select "classified suggested predicted described" at bounding box center [634, 305] width 72 height 17
click at [913, 284] on select "rather than as much as as well as as long as" at bounding box center [883, 283] width 76 height 17
click at [642, 358] on button "Verify" at bounding box center [632, 356] width 871 height 25
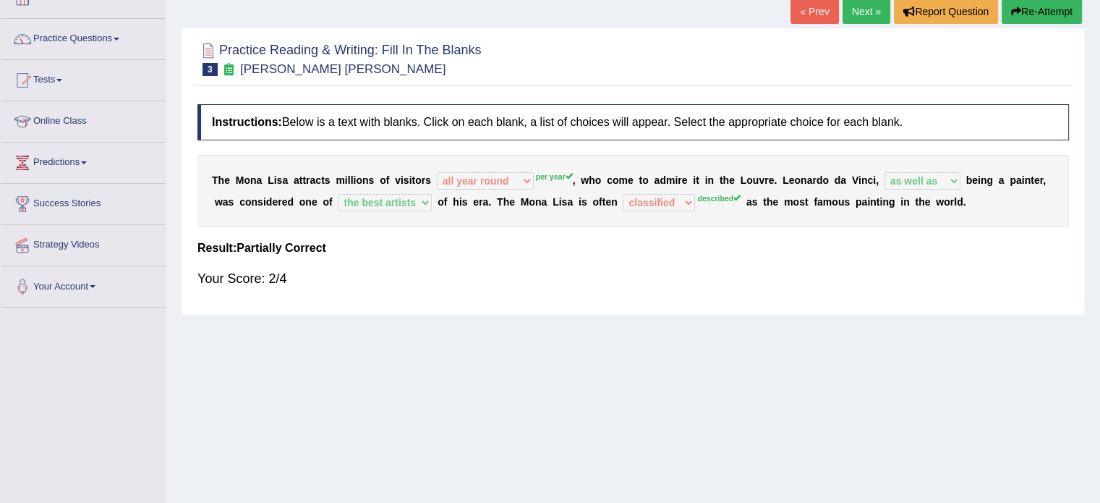
scroll to position [0, 0]
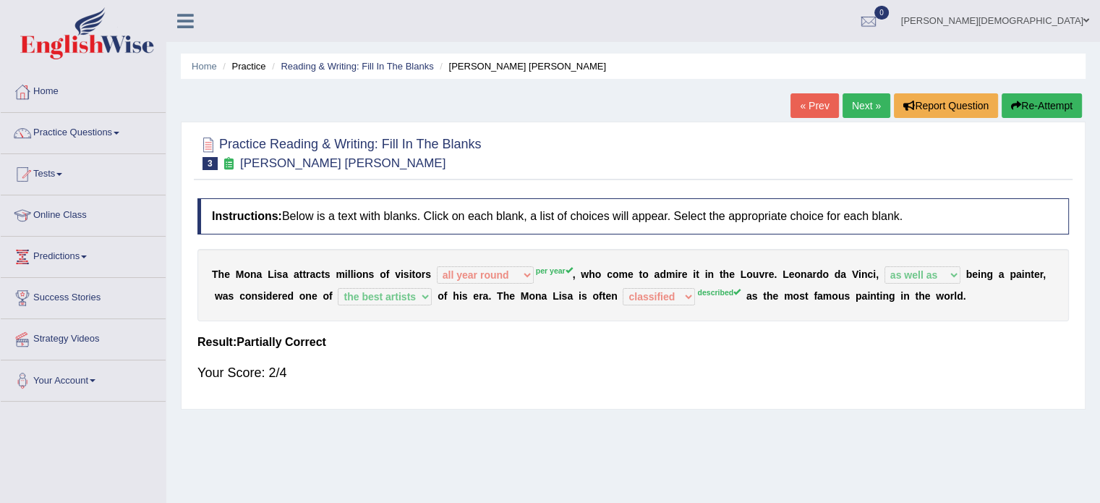
click at [860, 108] on link "Next »" at bounding box center [867, 105] width 48 height 25
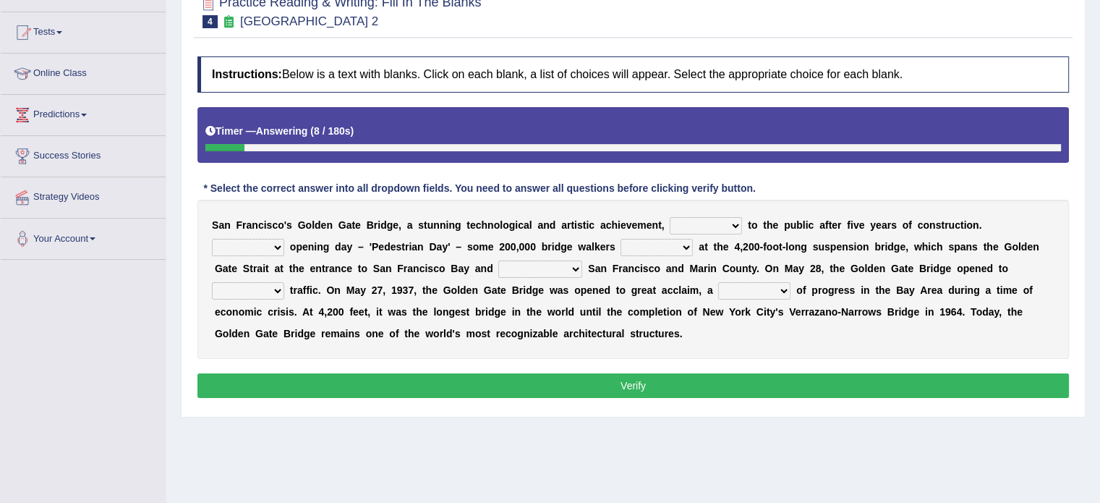
click at [735, 223] on select "opens closes appears equals" at bounding box center [706, 225] width 72 height 17
select select "opens"
click at [670, 217] on select "opens closes appears equals" at bounding box center [706, 225] width 72 height 17
click at [280, 243] on select "On During Since When" at bounding box center [248, 247] width 72 height 17
select select "During"
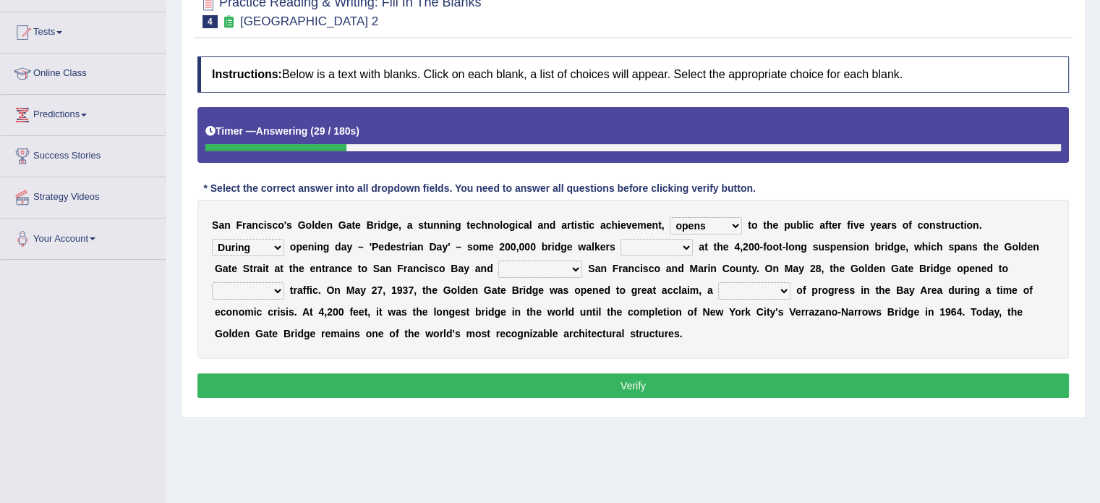
click at [212, 239] on select "On During Since When" at bounding box center [248, 247] width 72 height 17
click at [278, 244] on select "On During Since When" at bounding box center [248, 247] width 72 height 17
click at [683, 244] on select "stationed looked marveled laughed" at bounding box center [657, 247] width 72 height 17
select select "stationed"
click at [621, 239] on select "stationed looked marveled laughed" at bounding box center [657, 247] width 72 height 17
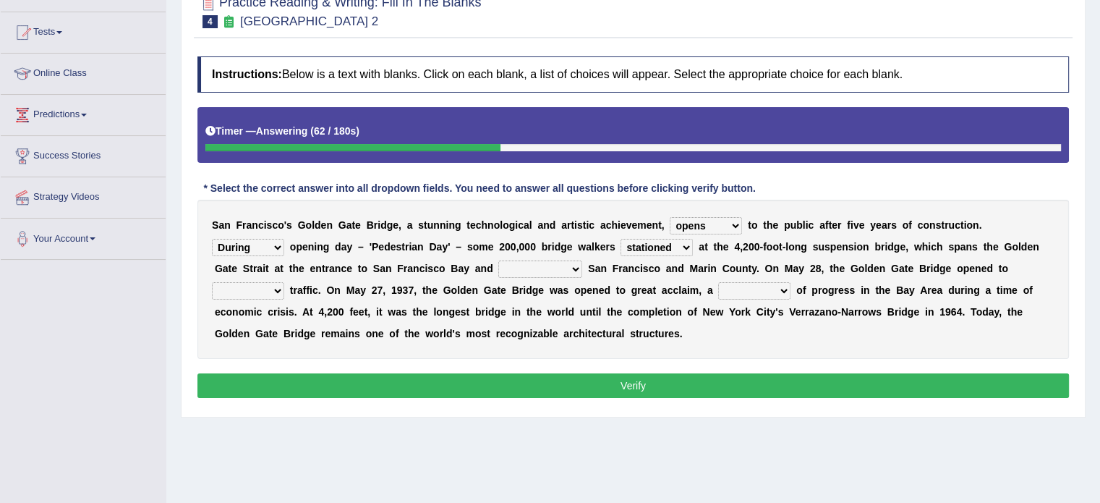
click at [276, 287] on select "aquatic vehicular airborne watertight" at bounding box center [248, 290] width 72 height 17
select select "vehicular"
click at [212, 282] on select "aquatic vehicular airborne watertight" at bounding box center [248, 290] width 72 height 17
click at [785, 289] on select "denial symbol technique yield" at bounding box center [754, 290] width 72 height 17
select select "symbol"
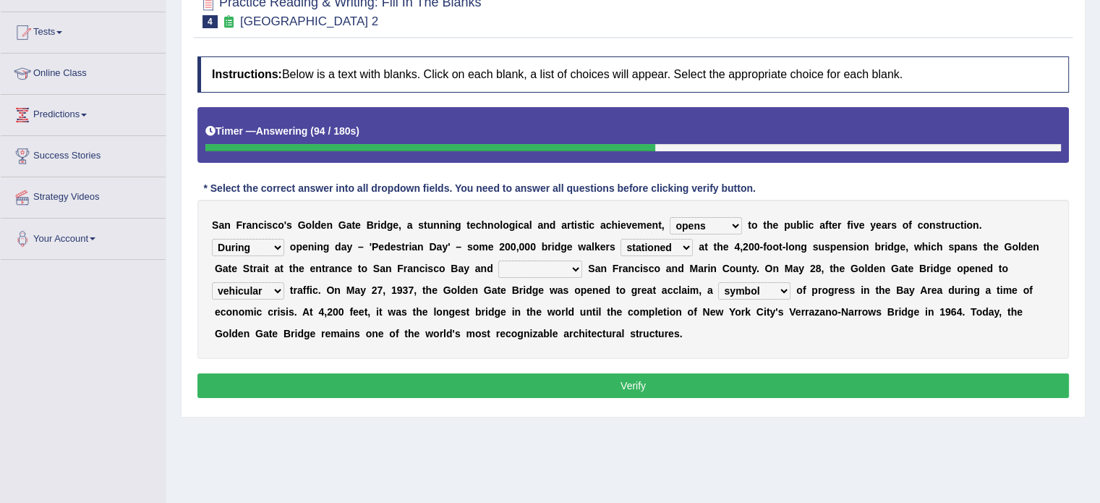
click at [718, 282] on select "denial symbol technique yield" at bounding box center [754, 290] width 72 height 17
click at [575, 265] on select "separates connects channels differentiates" at bounding box center [540, 268] width 84 height 17
select select "connects"
click at [498, 260] on select "separates connects channels differentiates" at bounding box center [540, 268] width 84 height 17
click at [637, 384] on button "Verify" at bounding box center [632, 385] width 871 height 25
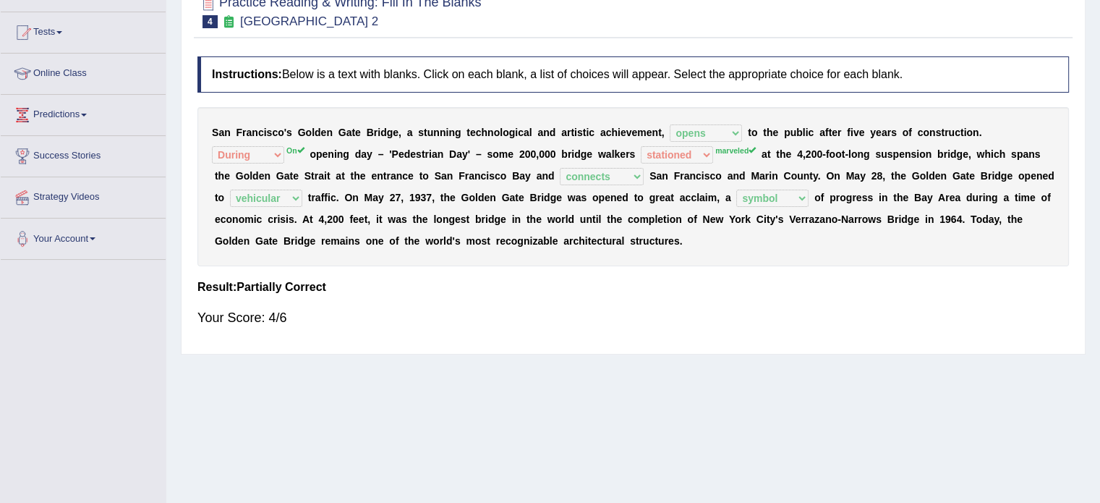
click at [637, 384] on div "Home Practice Reading & Writing: Fill In The Blanks Golden Gate Bridge 2 « Prev…" at bounding box center [633, 219] width 934 height 723
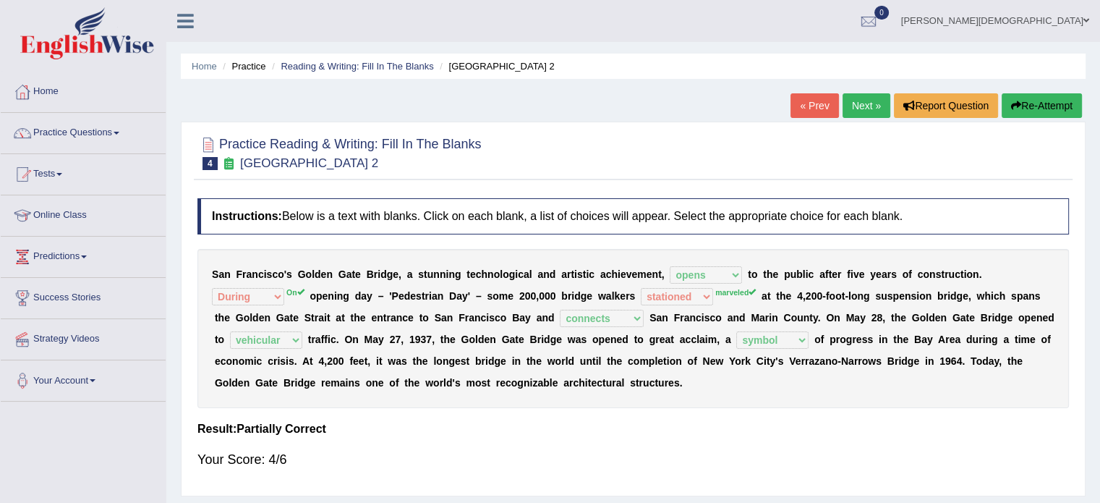
click at [861, 101] on link "Next »" at bounding box center [867, 105] width 48 height 25
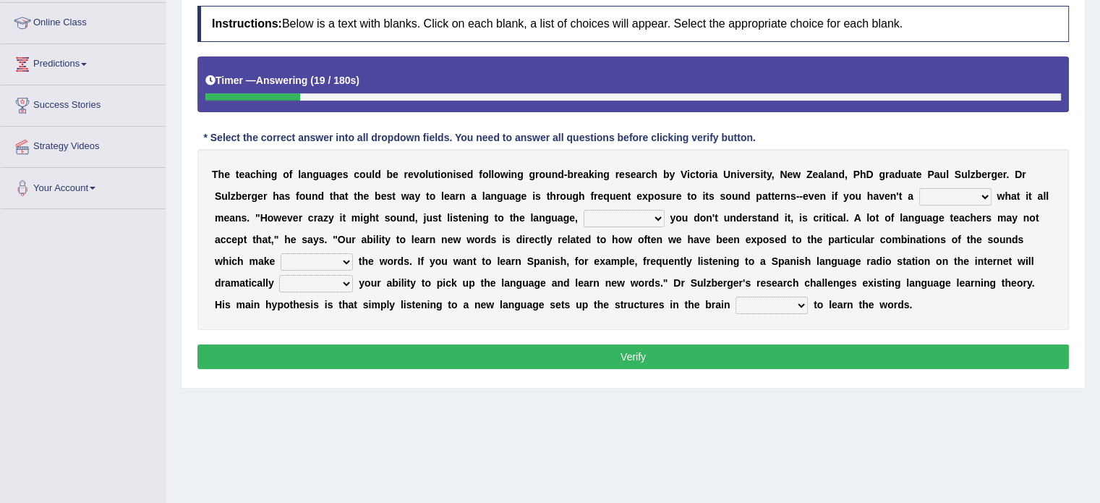
click at [984, 194] on select "dew claw clue due" at bounding box center [955, 196] width 72 height 17
select select "clue"
click at [919, 188] on select "dew claw clue due" at bounding box center [955, 196] width 72 height 17
click at [657, 219] on select "but also all together even though if so" at bounding box center [624, 218] width 81 height 17
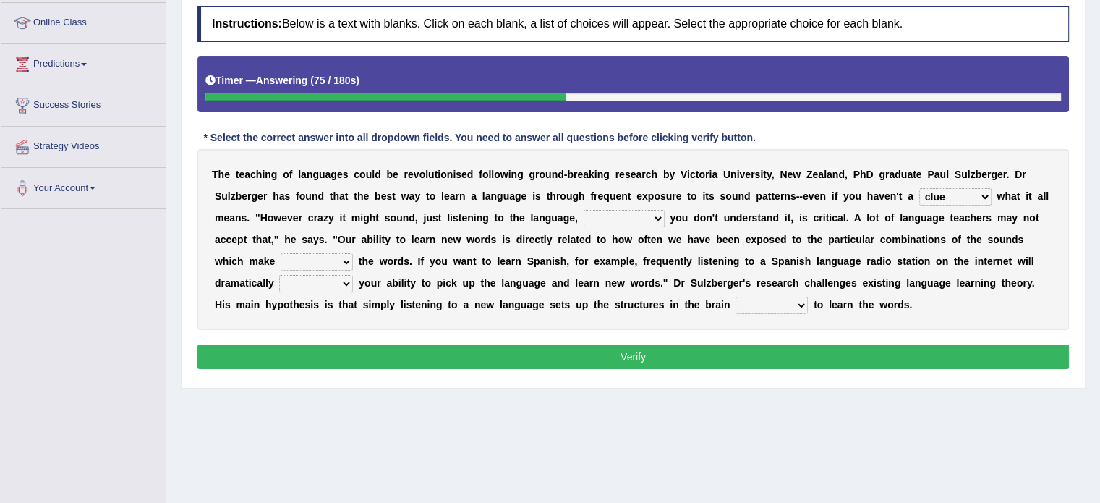
select select "even though"
click at [584, 210] on select "but also all together even though if so" at bounding box center [624, 218] width 81 height 17
click at [347, 259] on select "down up of on" at bounding box center [317, 261] width 72 height 17
select select "down"
click at [281, 253] on select "down up of on" at bounding box center [317, 261] width 72 height 17
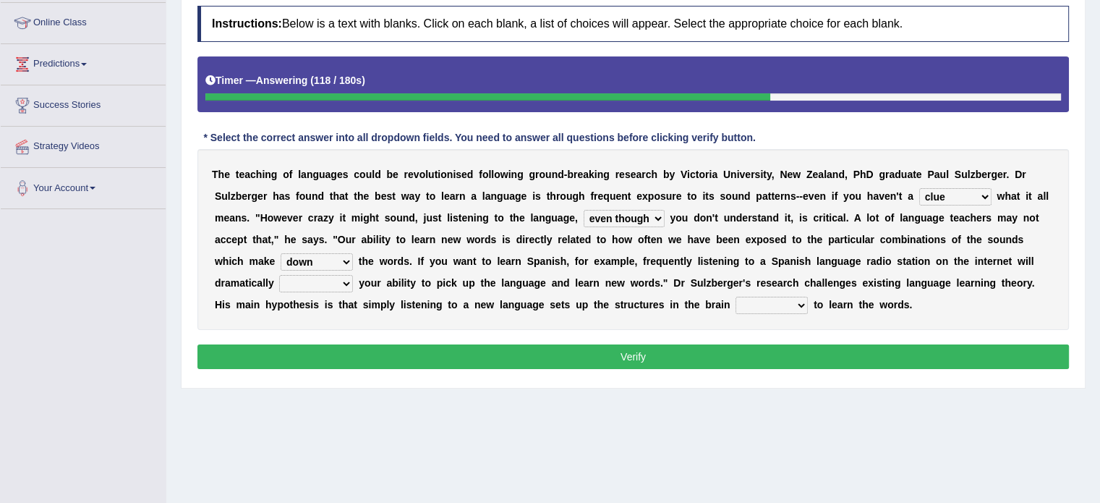
click at [804, 304] on select "requiring required directed to require" at bounding box center [772, 305] width 72 height 17
select select "requiring"
click at [736, 297] on select "requiring required directed to require" at bounding box center [772, 305] width 72 height 17
click at [649, 352] on button "Verify" at bounding box center [632, 356] width 871 height 25
click at [346, 282] on select "evaluate exaggerate describe boost" at bounding box center [316, 283] width 74 height 17
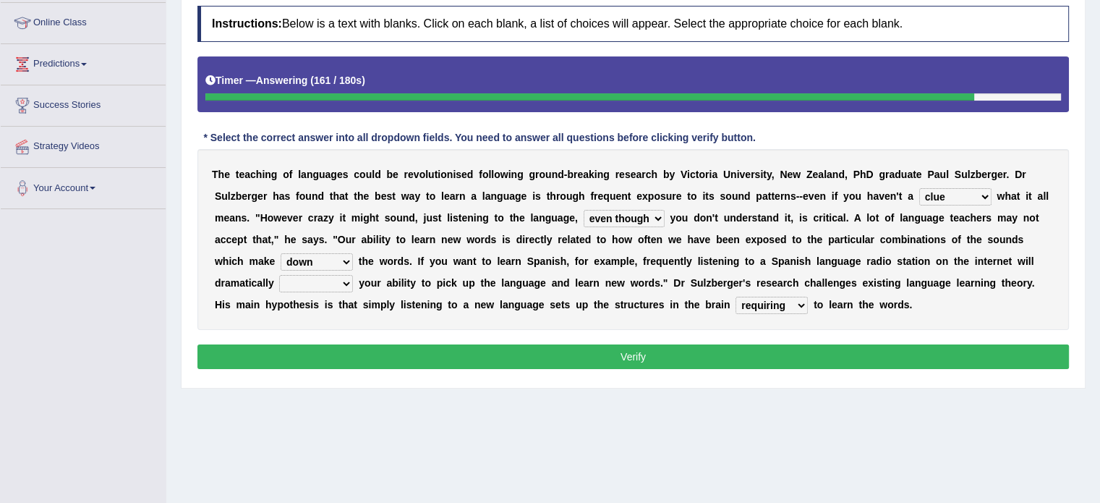
select select "evaluate"
click at [279, 275] on select "evaluate exaggerate describe boost" at bounding box center [316, 283] width 74 height 17
click at [623, 350] on button "Verify" at bounding box center [632, 356] width 871 height 25
